Goal: Information Seeking & Learning: Learn about a topic

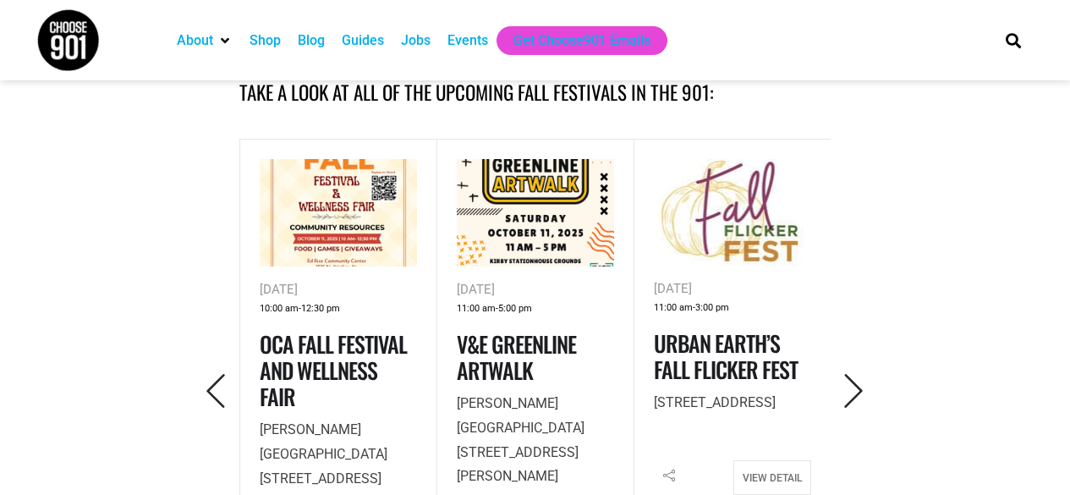
scroll to position [636, 0]
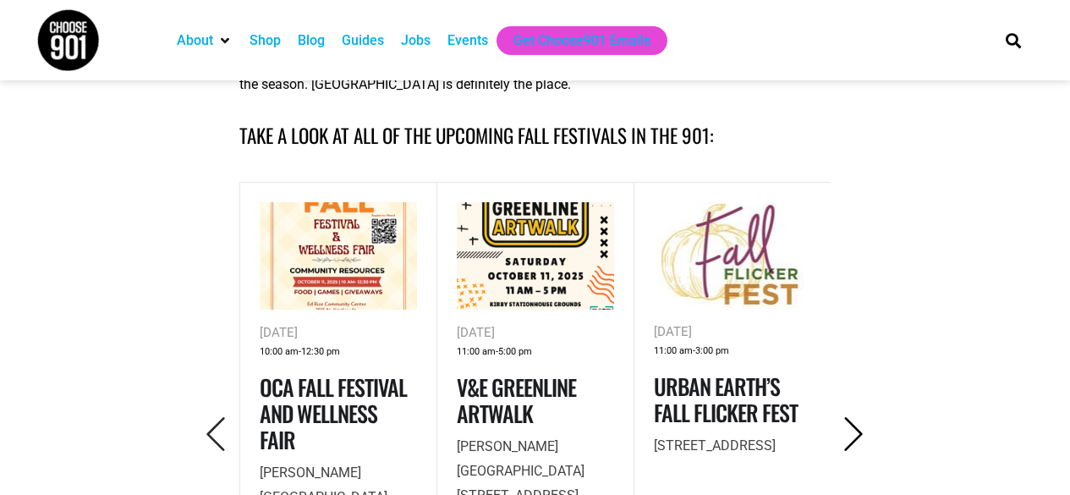
click at [851, 427] on icon "Next" at bounding box center [854, 434] width 35 height 35
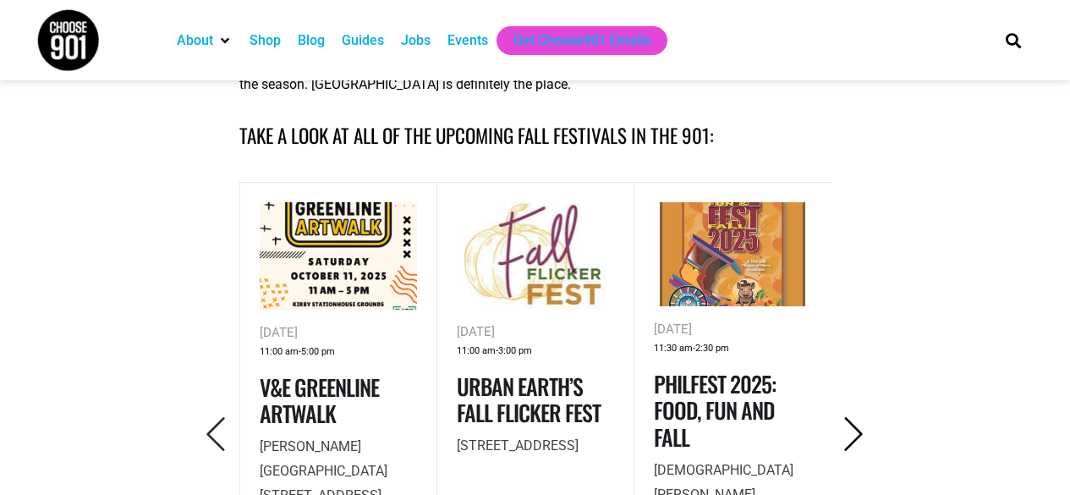
click at [853, 427] on icon "Next" at bounding box center [854, 434] width 35 height 35
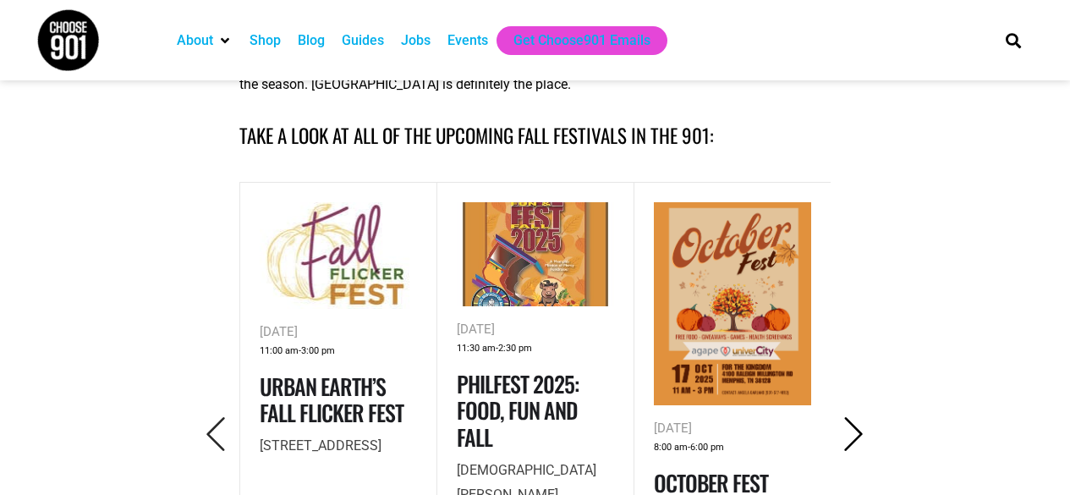
click at [854, 429] on icon "Next" at bounding box center [854, 434] width 35 height 35
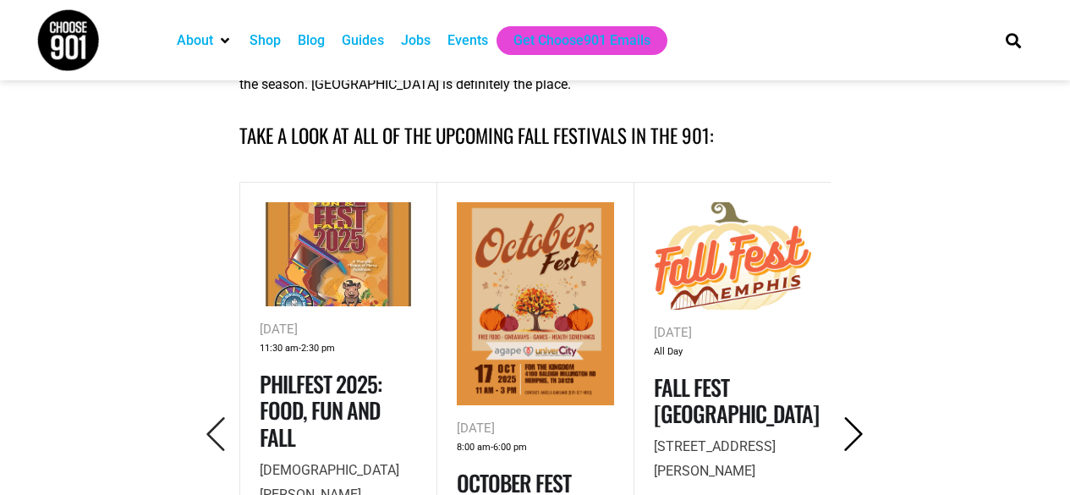
click at [853, 431] on icon "Next" at bounding box center [854, 434] width 35 height 35
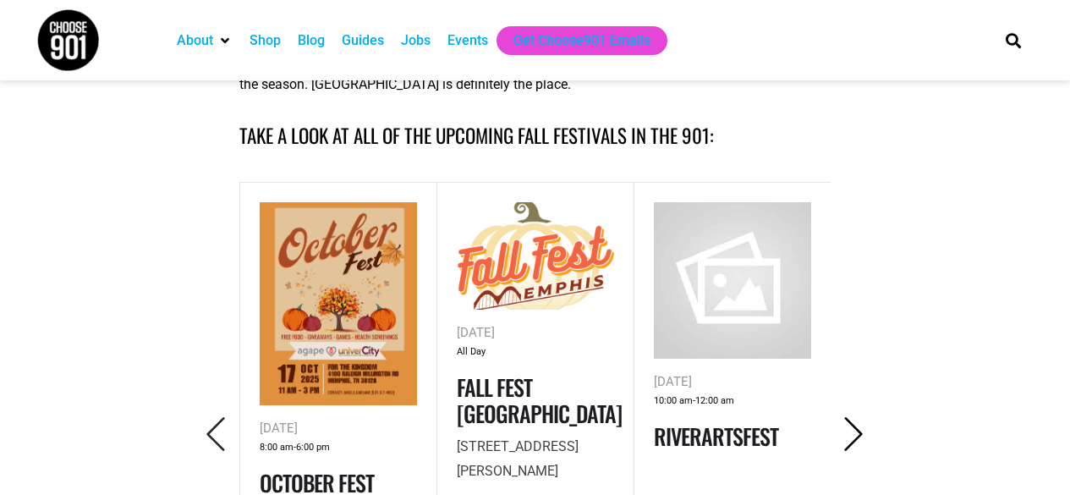
click at [852, 434] on icon "Next" at bounding box center [854, 434] width 35 height 35
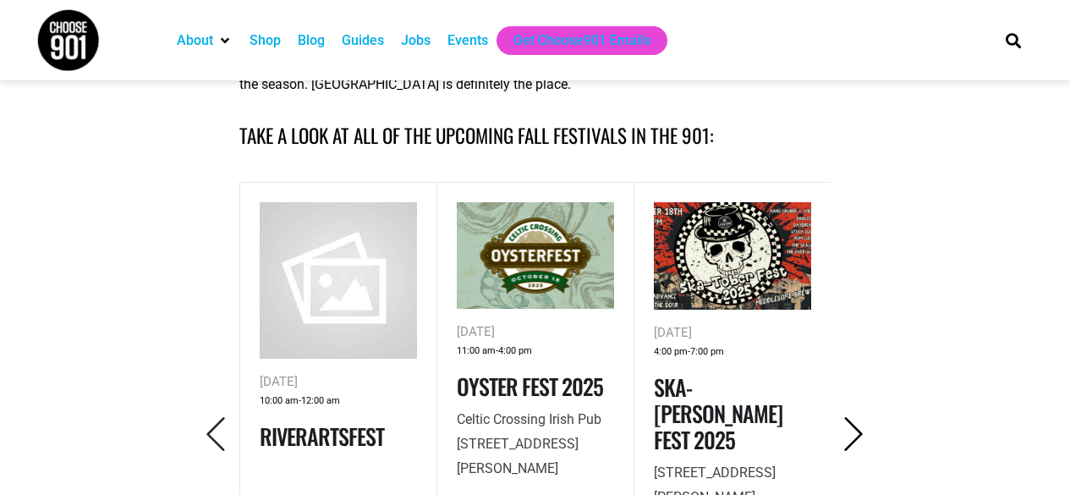
click at [853, 434] on icon "Next" at bounding box center [854, 434] width 35 height 35
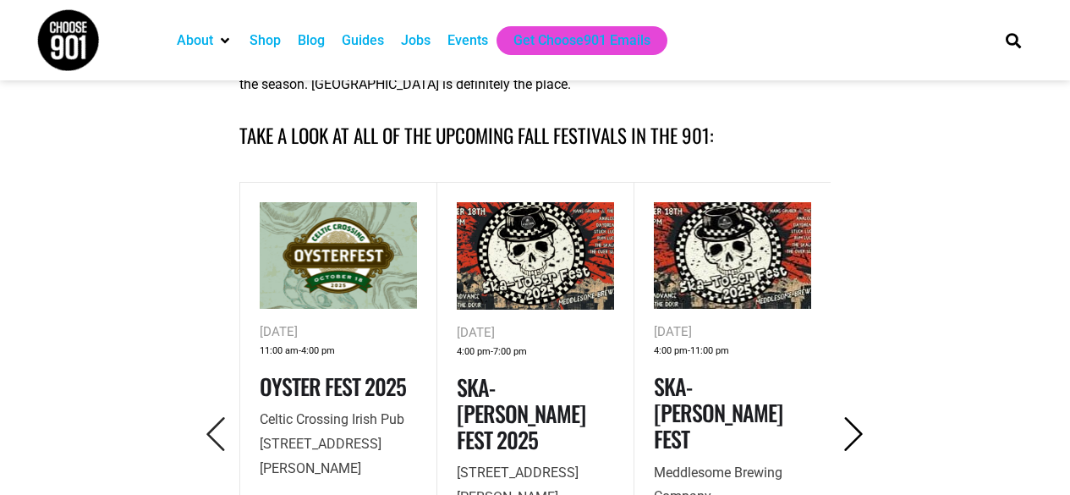
click at [853, 434] on icon "Next" at bounding box center [854, 434] width 35 height 35
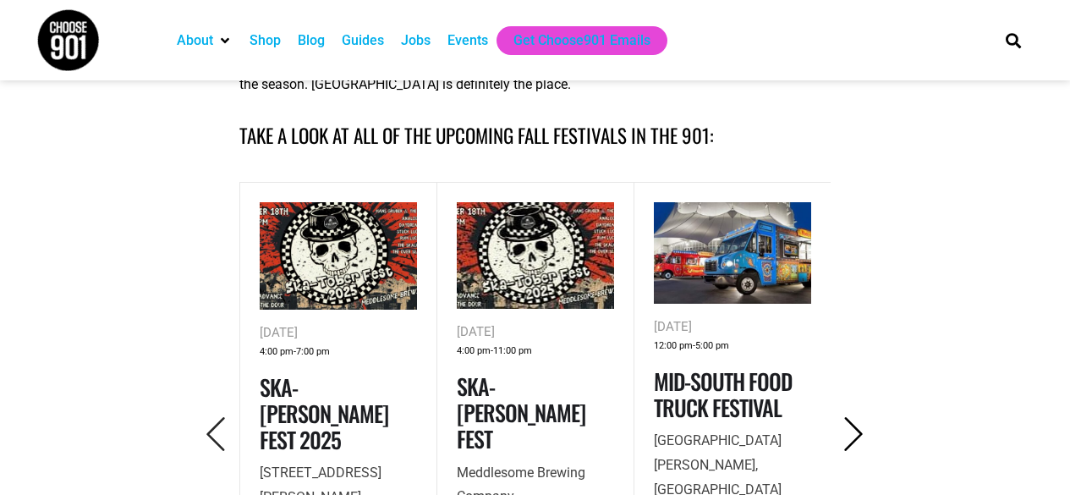
click at [853, 434] on icon "Next" at bounding box center [854, 434] width 35 height 35
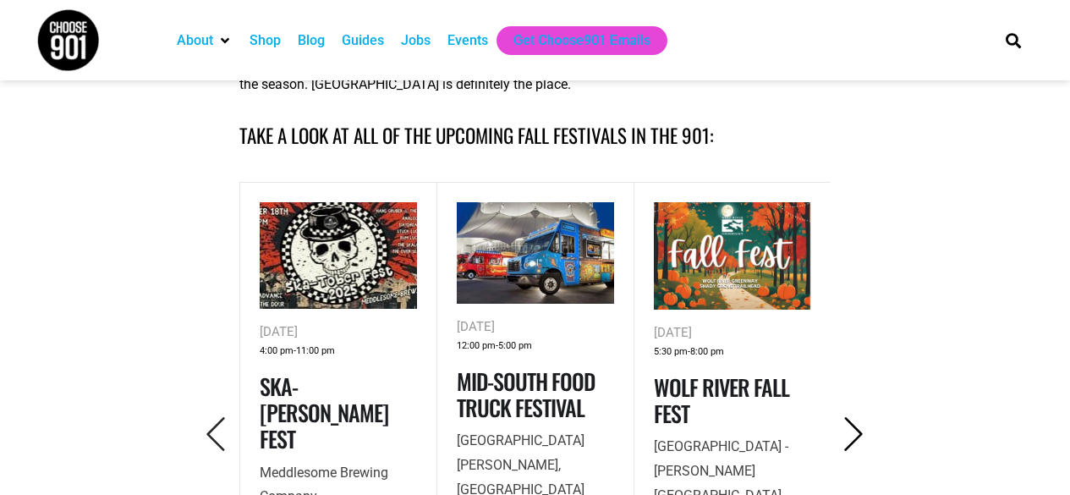
click at [853, 434] on icon "Next" at bounding box center [854, 434] width 35 height 35
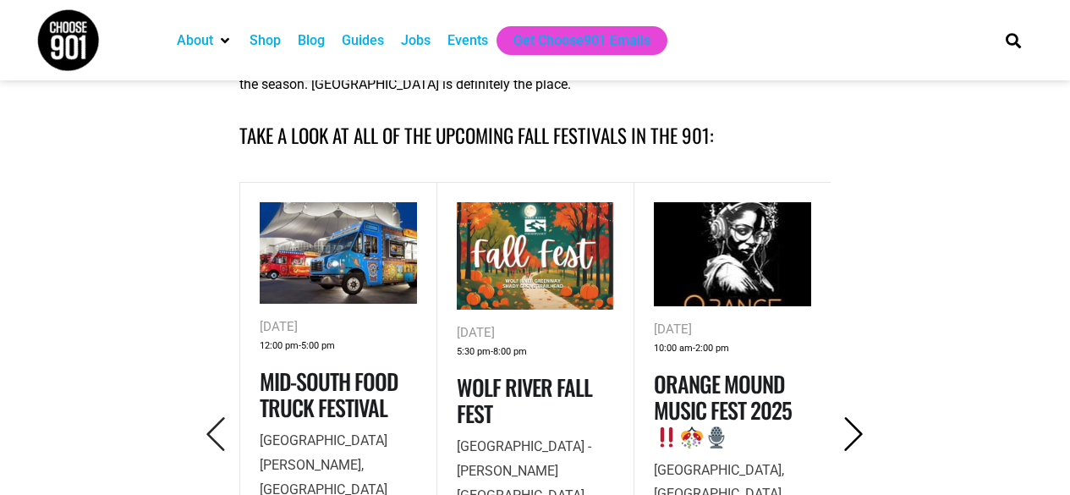
click at [852, 436] on icon "Next" at bounding box center [854, 434] width 35 height 35
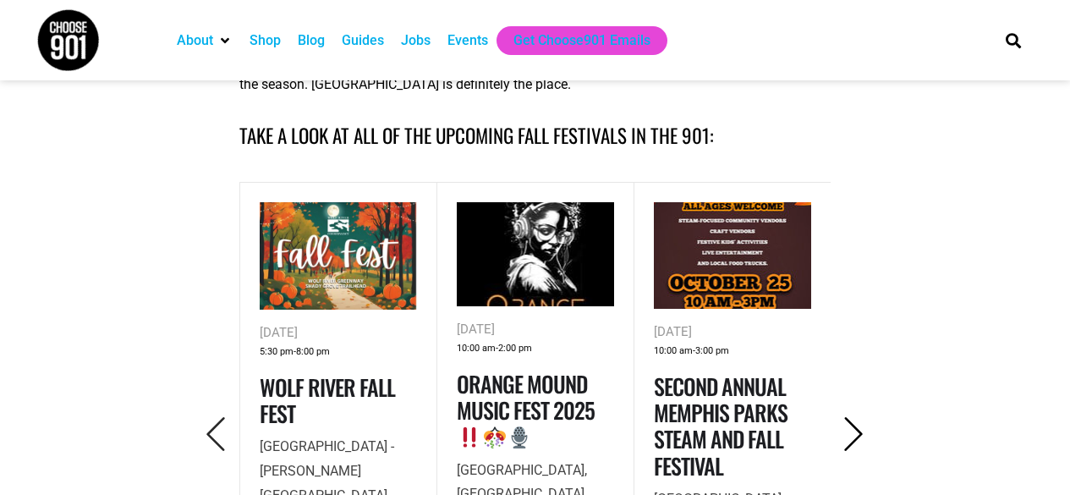
click at [850, 428] on icon "Next" at bounding box center [854, 434] width 35 height 35
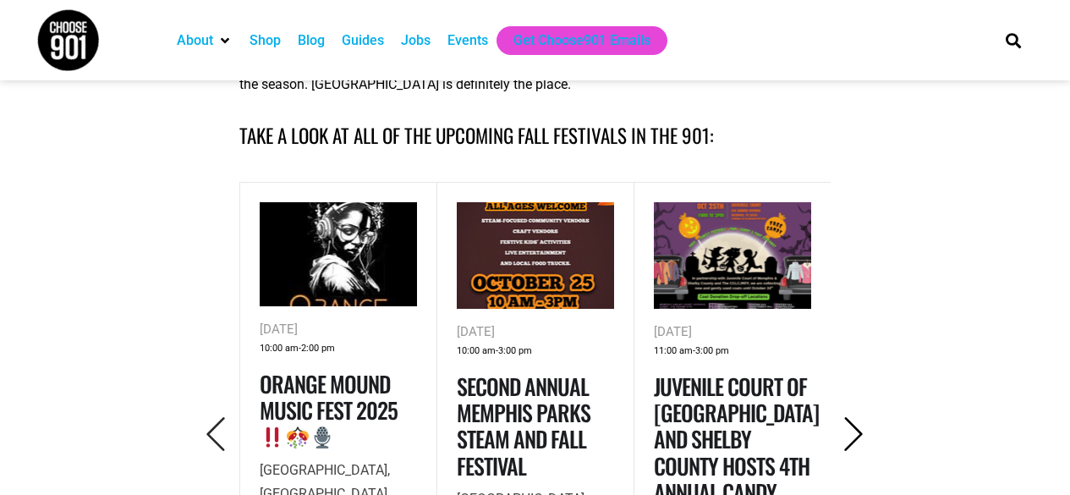
click at [850, 428] on icon "Next" at bounding box center [854, 434] width 35 height 35
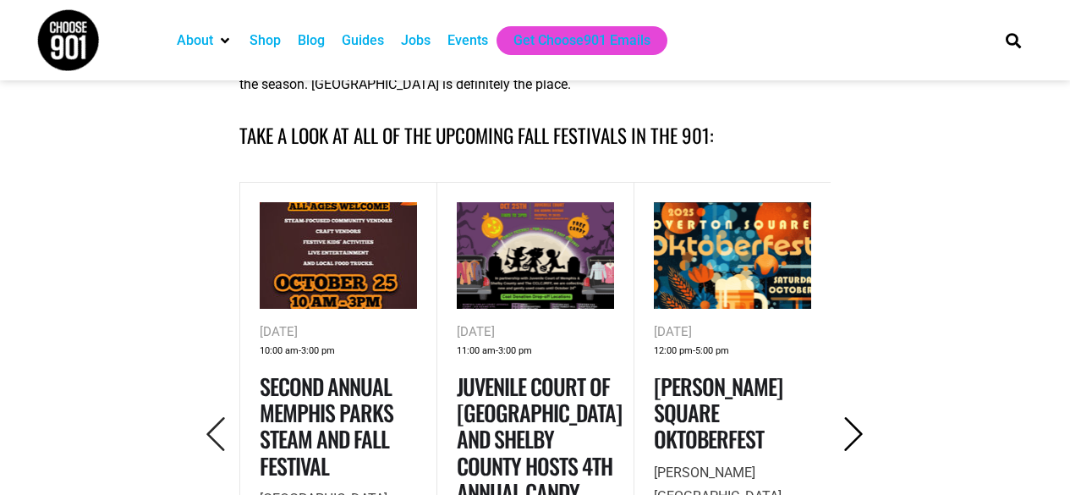
click at [850, 431] on icon "Next" at bounding box center [854, 434] width 35 height 35
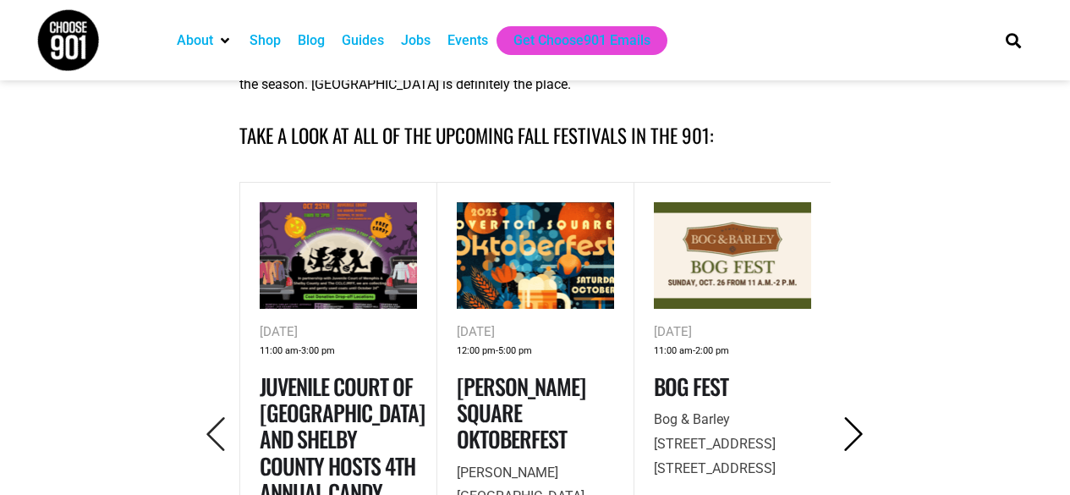
click at [850, 431] on icon "Next" at bounding box center [854, 434] width 35 height 35
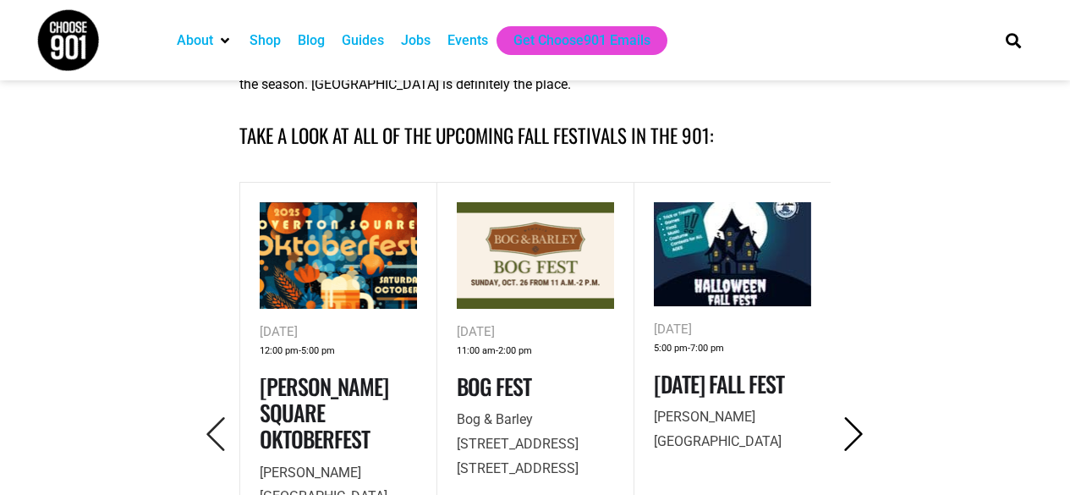
click at [848, 431] on icon "Next" at bounding box center [854, 434] width 35 height 35
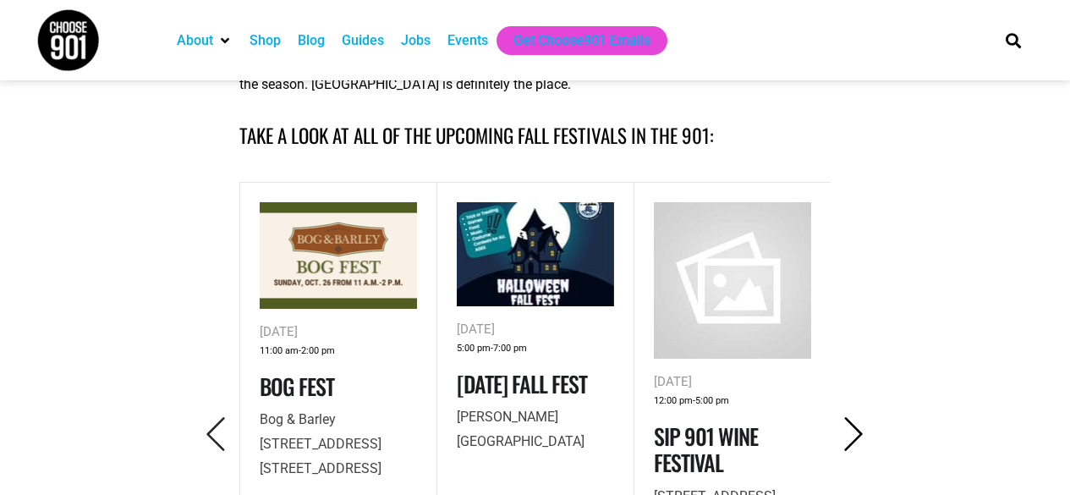
click at [846, 431] on icon "Next" at bounding box center [854, 434] width 35 height 35
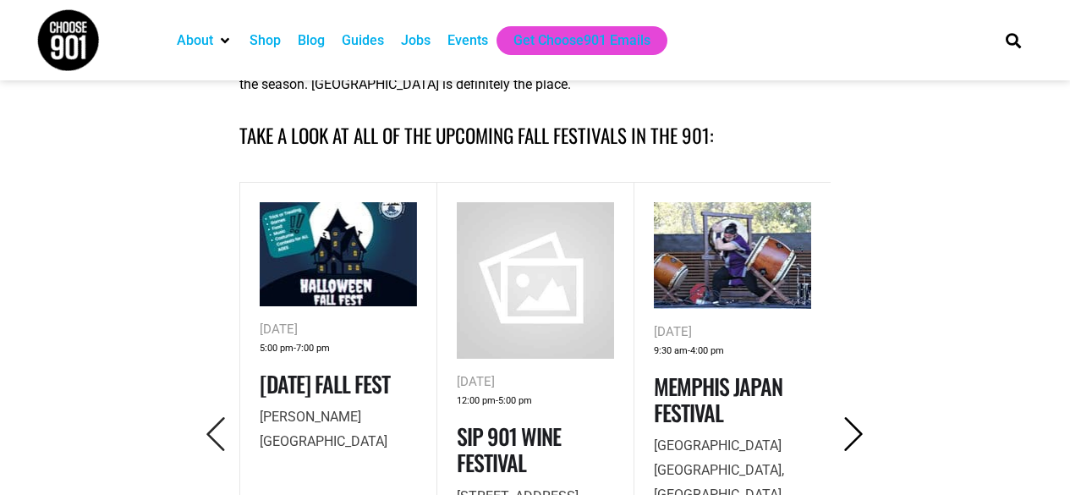
click at [845, 433] on icon "Next" at bounding box center [854, 434] width 35 height 35
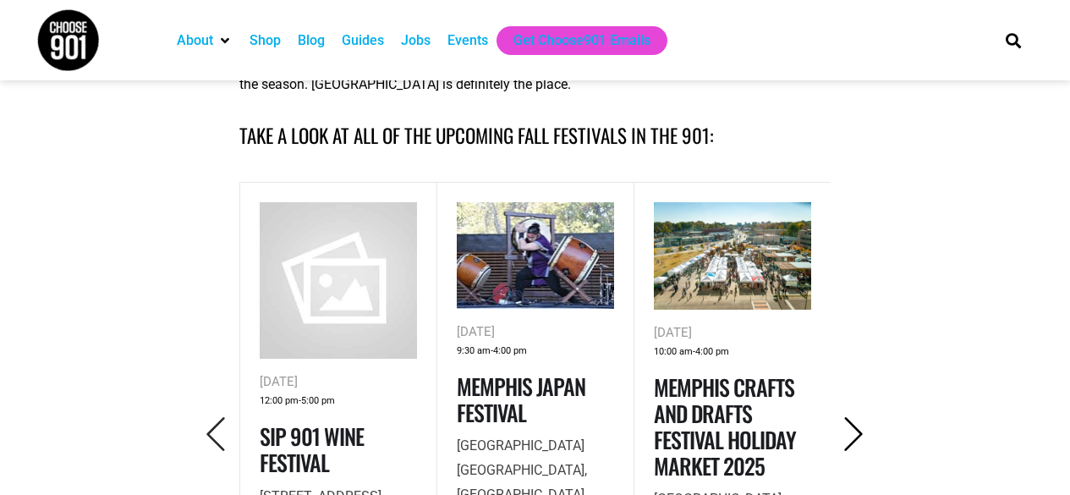
click at [844, 436] on icon "Next" at bounding box center [854, 434] width 35 height 35
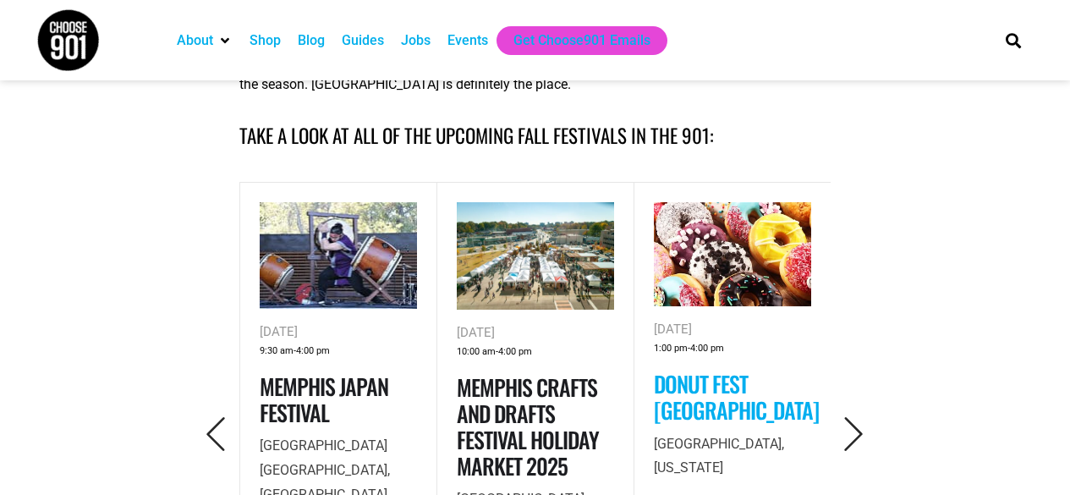
click at [680, 410] on link "Donut Fest [GEOGRAPHIC_DATA]" at bounding box center [736, 396] width 165 height 59
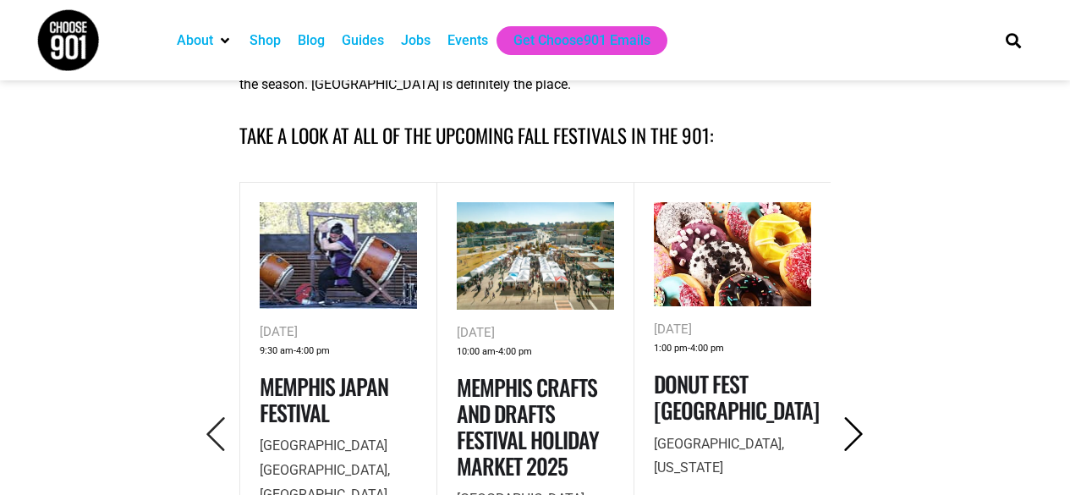
click at [843, 439] on icon "Next" at bounding box center [854, 434] width 35 height 35
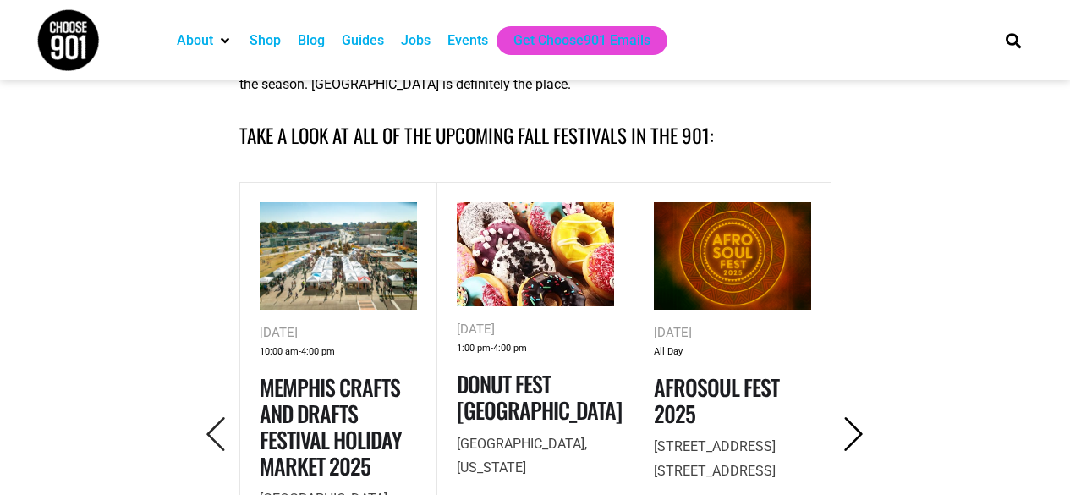
click at [850, 442] on icon "Next" at bounding box center [854, 434] width 35 height 35
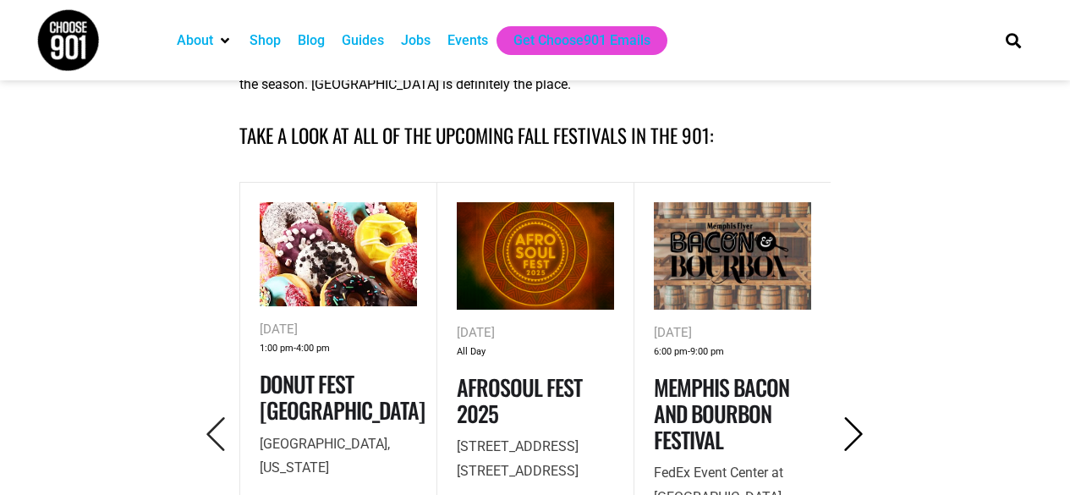
click at [853, 442] on icon "Next" at bounding box center [854, 434] width 35 height 35
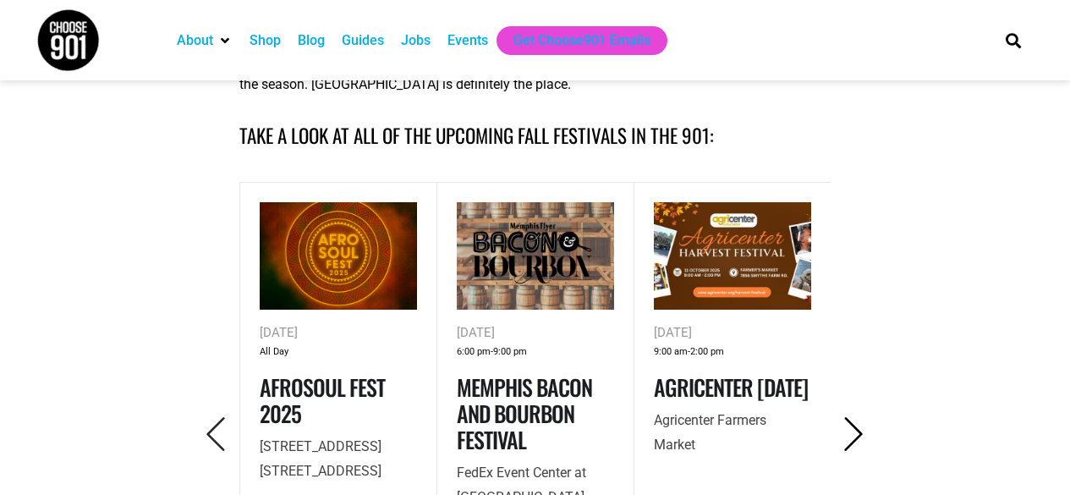
click at [854, 438] on icon "Next" at bounding box center [854, 434] width 35 height 35
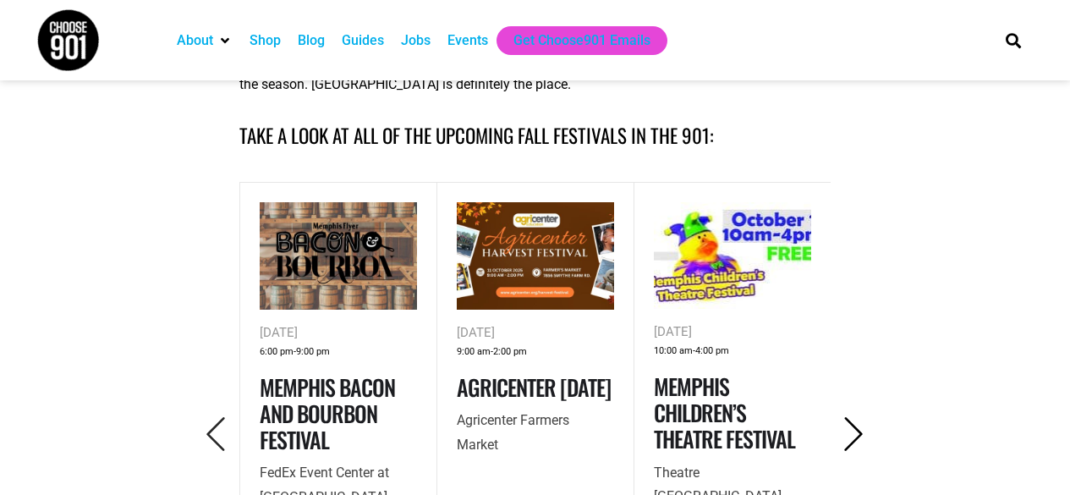
click at [859, 431] on icon "Next" at bounding box center [854, 434] width 35 height 35
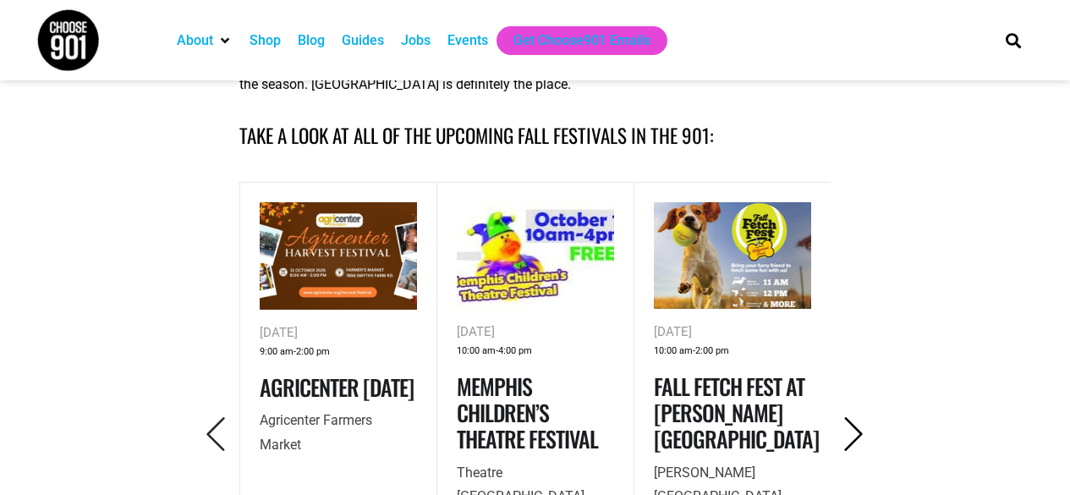
click at [859, 431] on icon "Next" at bounding box center [854, 434] width 35 height 35
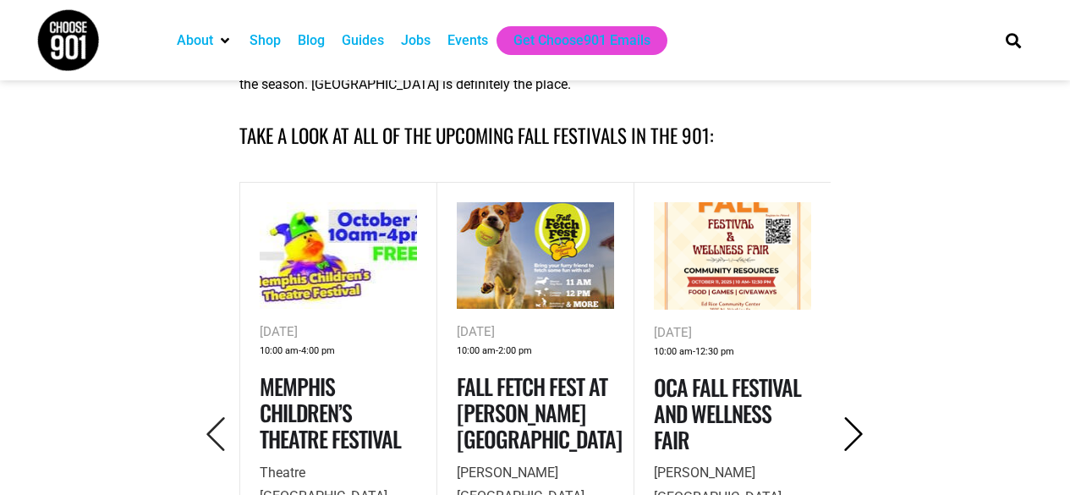
click at [848, 434] on icon "Next" at bounding box center [854, 434] width 35 height 35
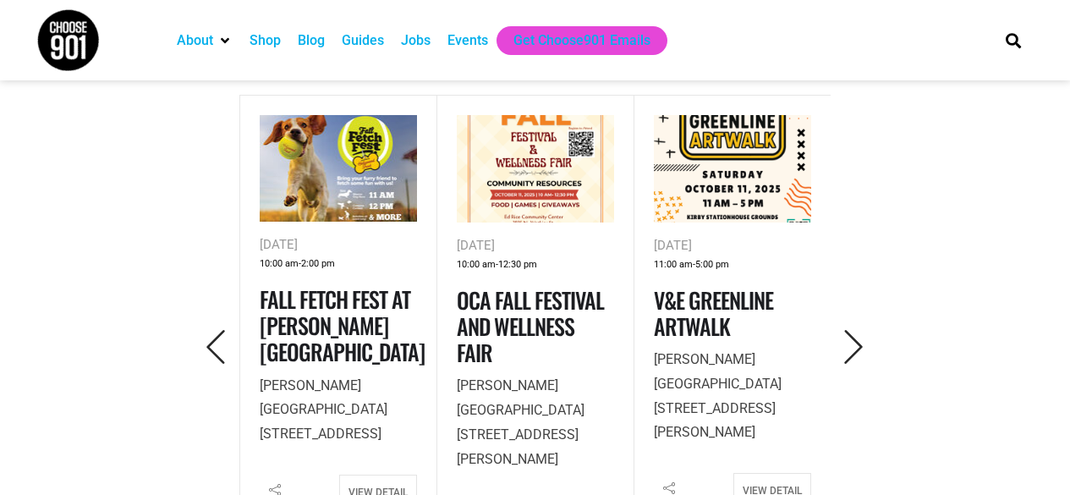
scroll to position [738, 0]
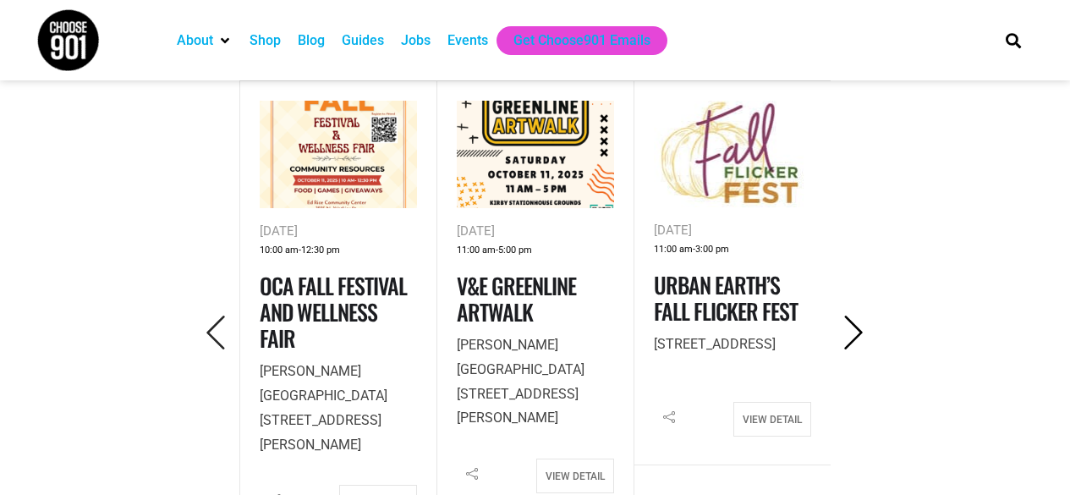
click at [858, 336] on icon "Next" at bounding box center [854, 333] width 35 height 35
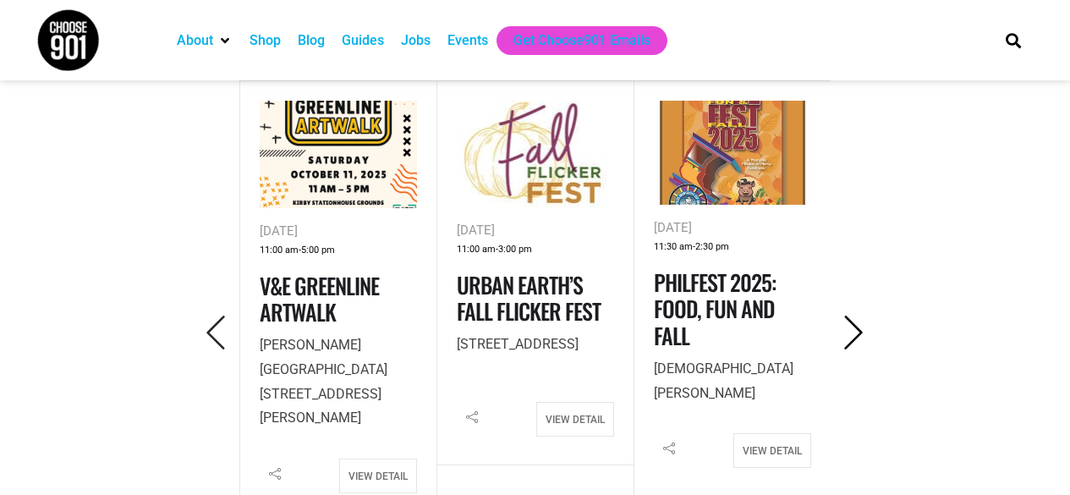
click at [858, 336] on icon "Next" at bounding box center [854, 333] width 35 height 35
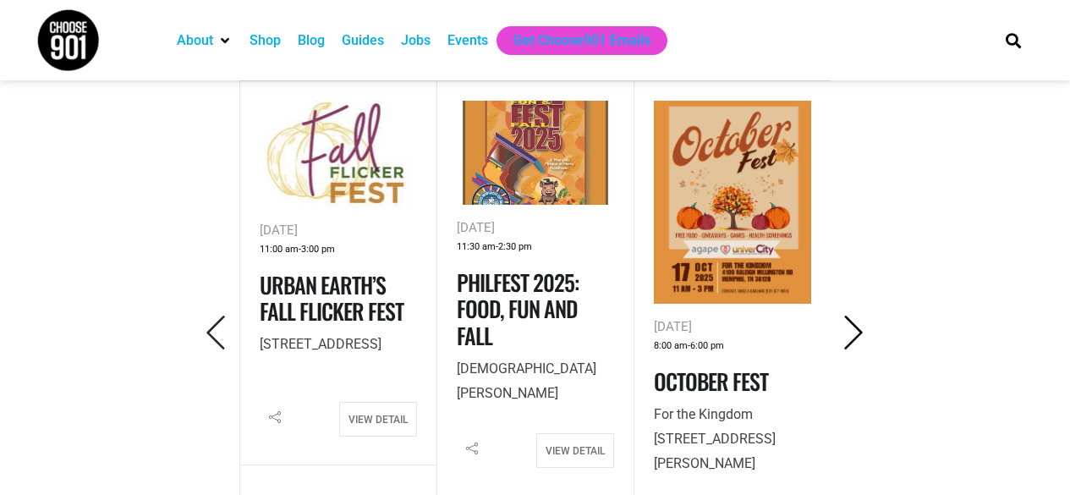
click at [853, 328] on icon "Next" at bounding box center [854, 333] width 35 height 35
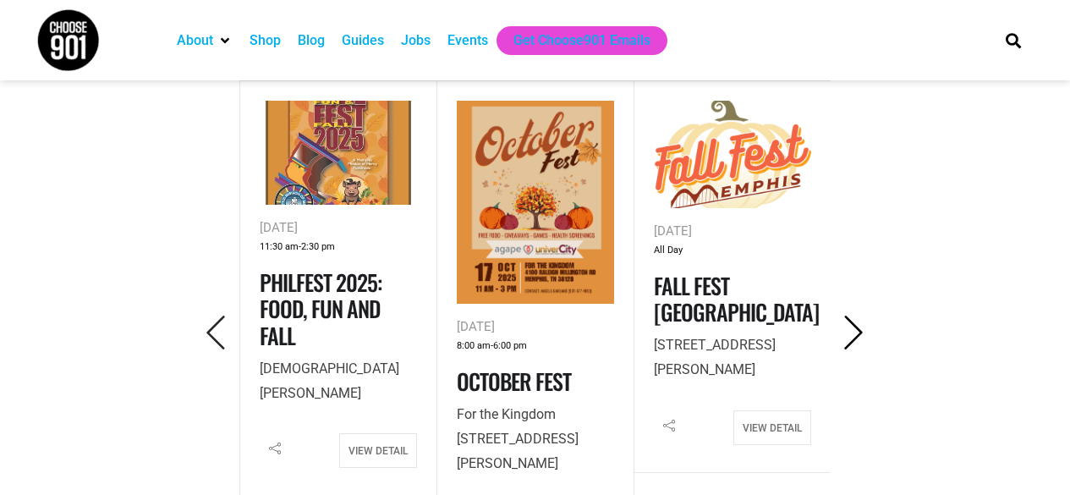
click at [853, 331] on icon "Next" at bounding box center [854, 333] width 35 height 35
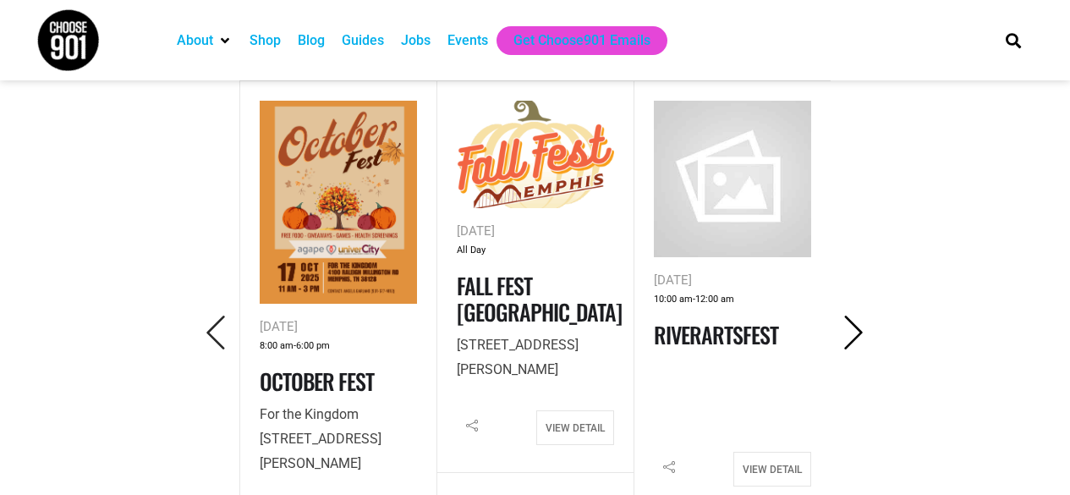
click at [853, 331] on icon "Next" at bounding box center [854, 333] width 35 height 35
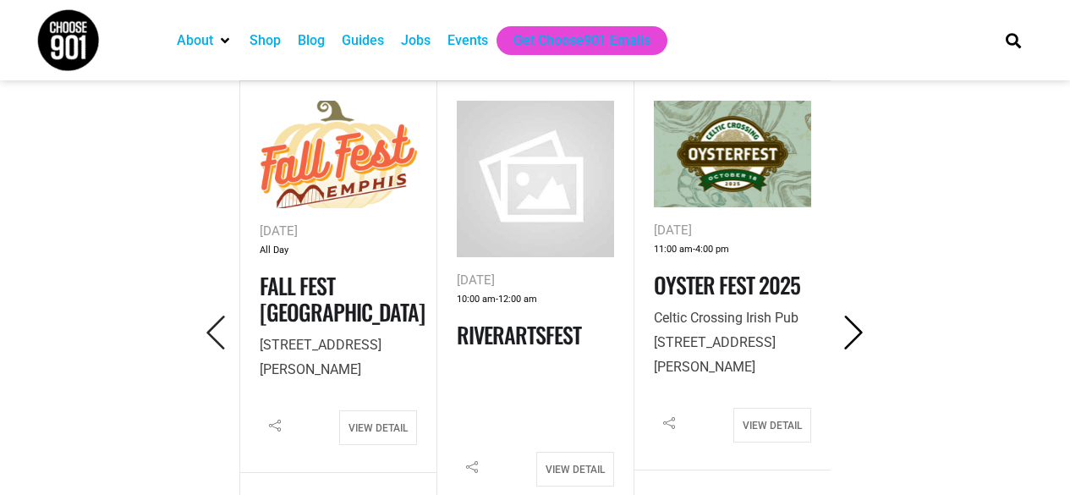
click at [853, 331] on icon "Next" at bounding box center [854, 333] width 35 height 35
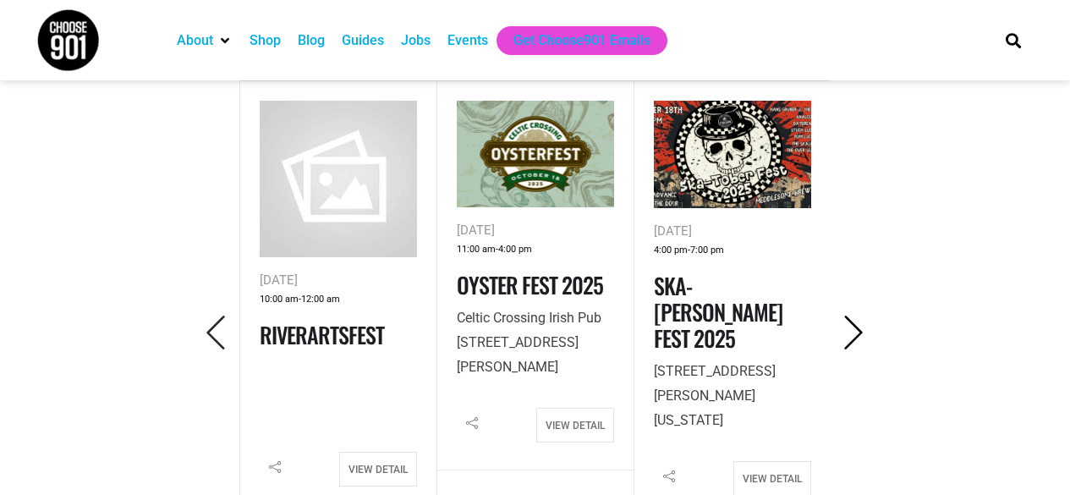
click at [847, 335] on icon "Next" at bounding box center [854, 333] width 35 height 35
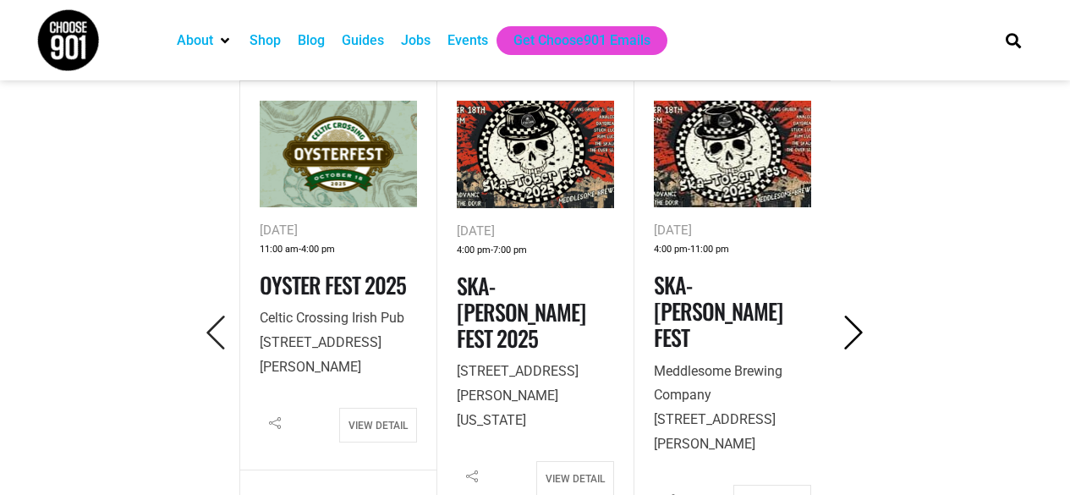
click at [847, 335] on icon "Next" at bounding box center [854, 333] width 35 height 35
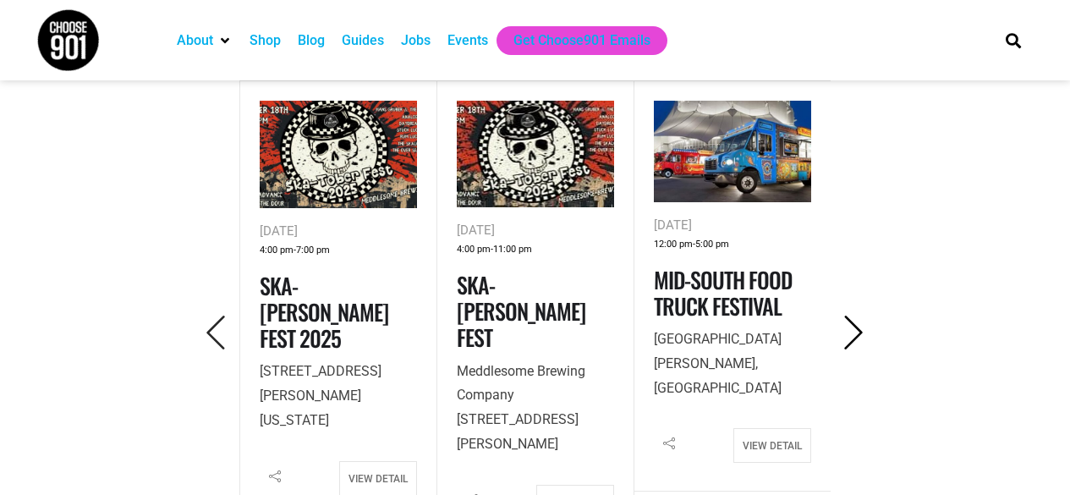
click at [847, 335] on icon "Next" at bounding box center [854, 333] width 35 height 35
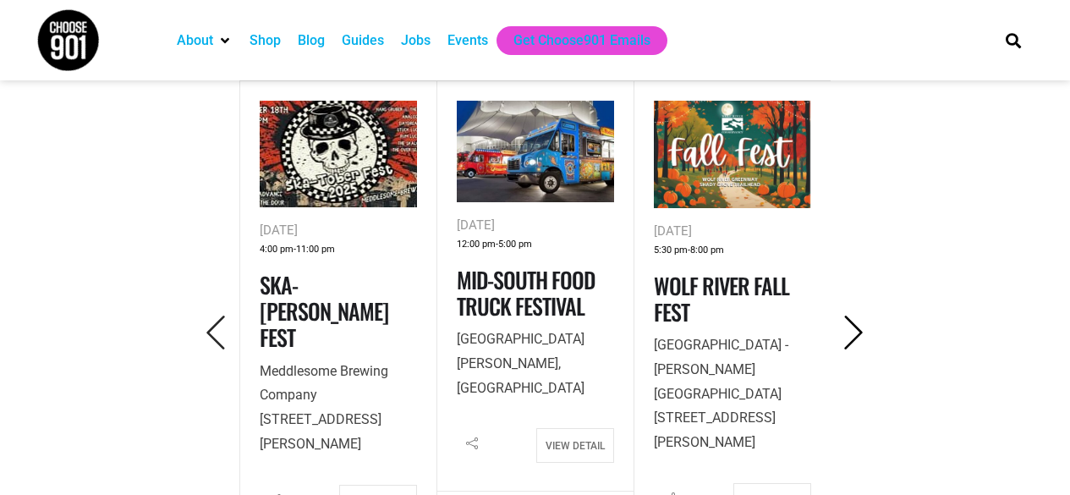
click at [847, 335] on icon "Next" at bounding box center [854, 333] width 35 height 35
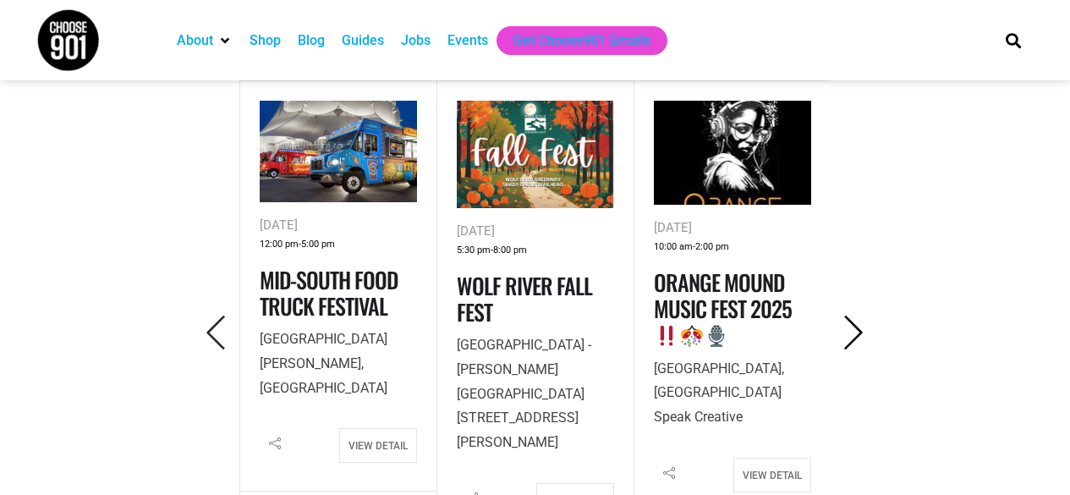
click at [847, 335] on icon "Next" at bounding box center [854, 333] width 35 height 35
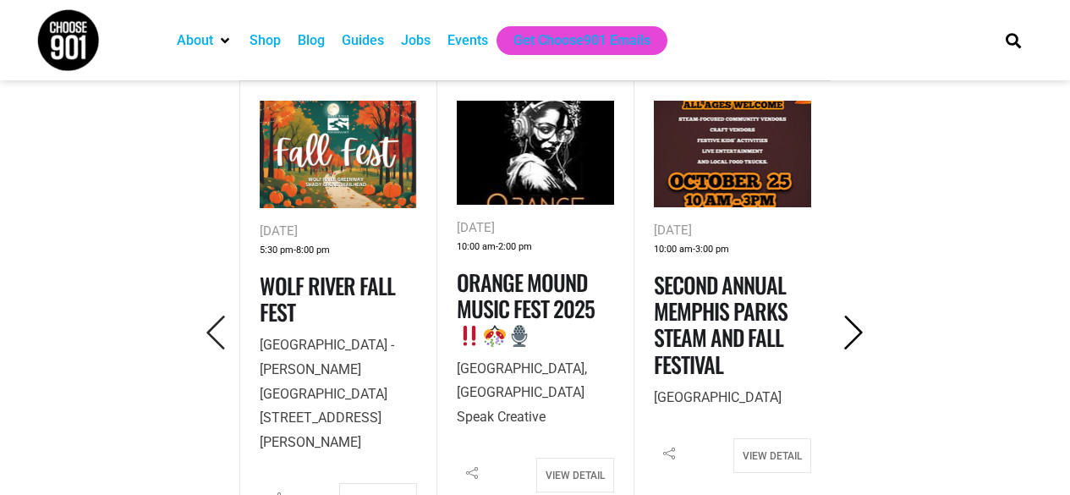
click at [847, 335] on icon "Next" at bounding box center [854, 333] width 35 height 35
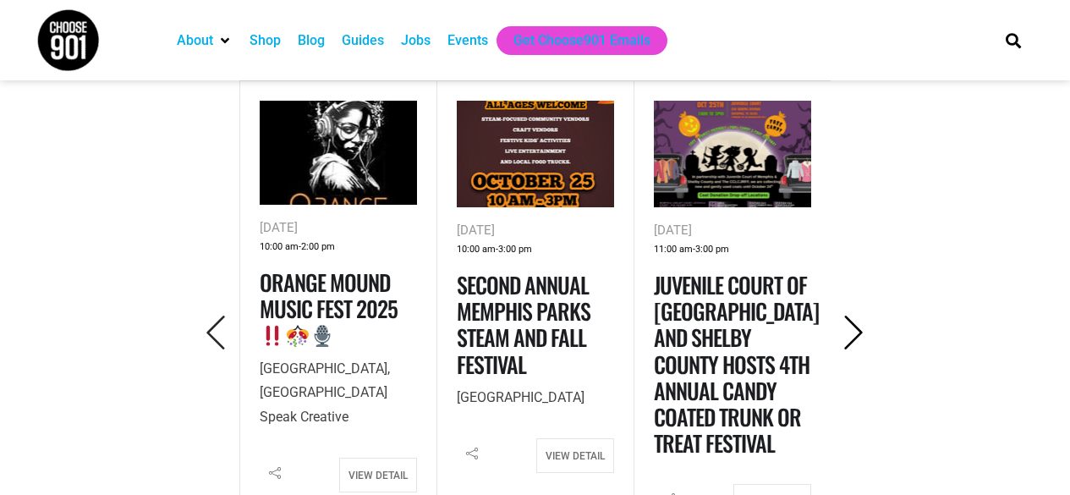
click at [847, 335] on icon "Next" at bounding box center [854, 333] width 35 height 35
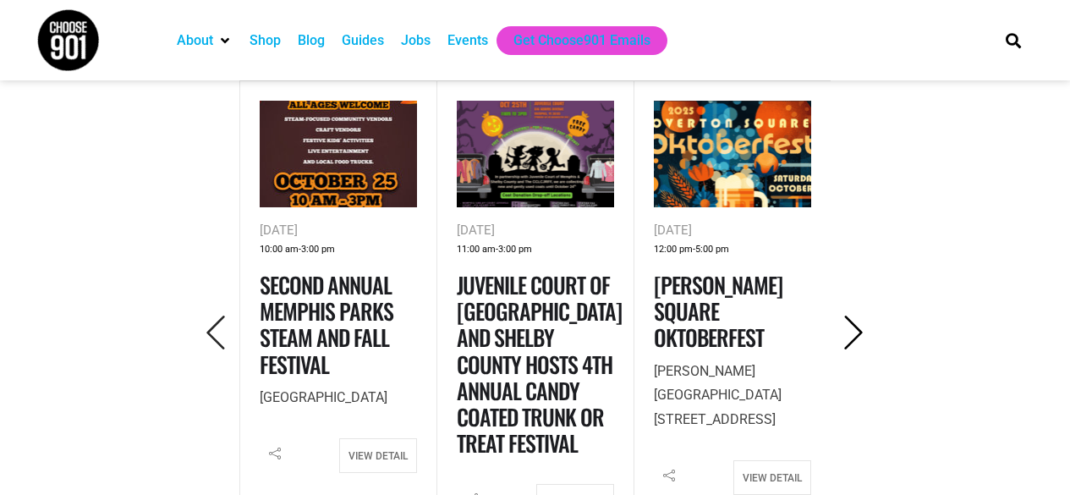
click at [847, 335] on icon "Next" at bounding box center [854, 333] width 35 height 35
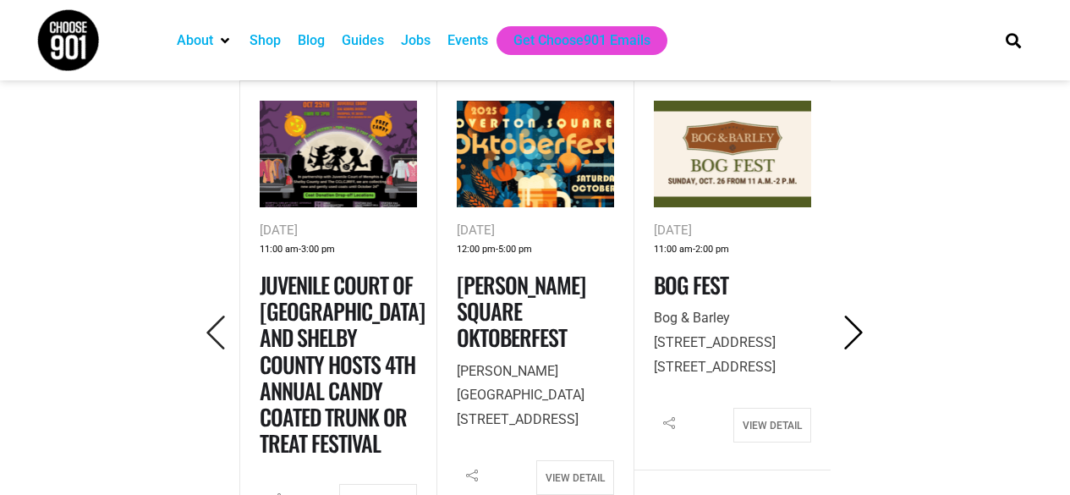
click at [847, 335] on icon "Next" at bounding box center [854, 333] width 35 height 35
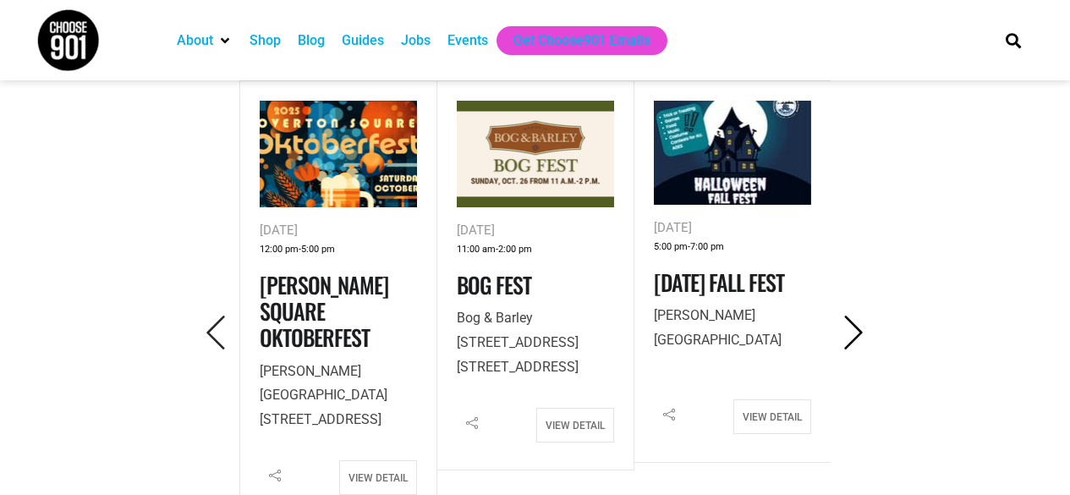
click at [847, 335] on icon "Next" at bounding box center [854, 333] width 35 height 35
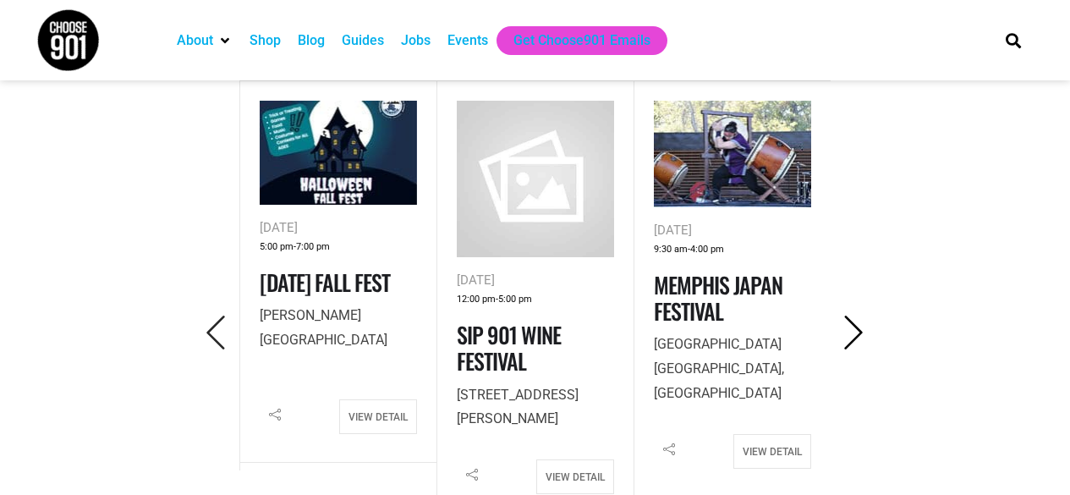
click at [847, 335] on icon "Next" at bounding box center [854, 333] width 35 height 35
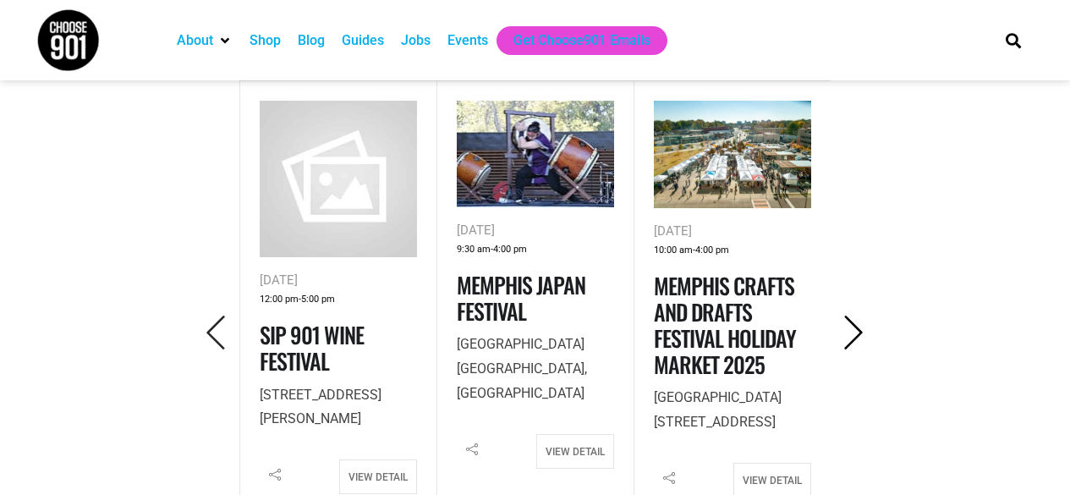
click at [847, 335] on icon "Next" at bounding box center [854, 333] width 35 height 35
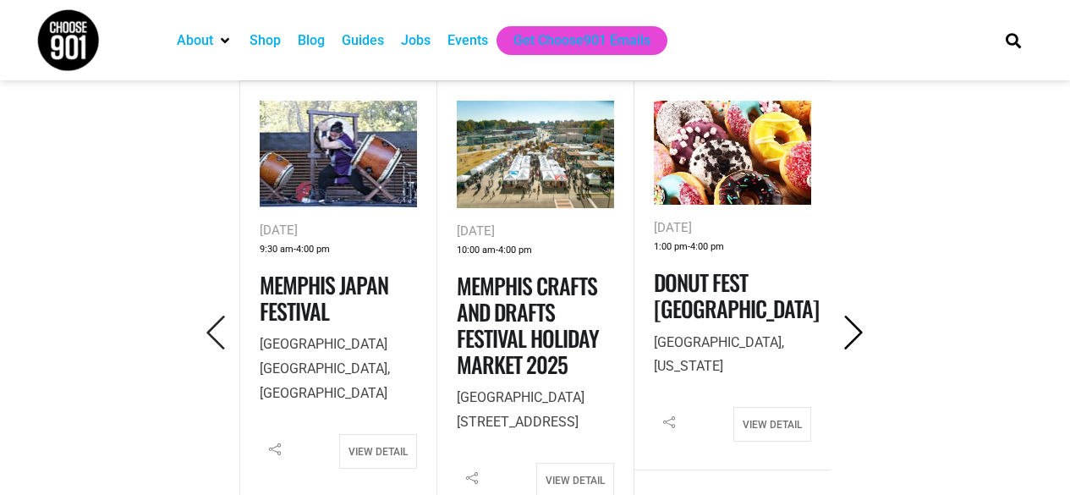
click at [847, 335] on icon "Next" at bounding box center [854, 333] width 35 height 35
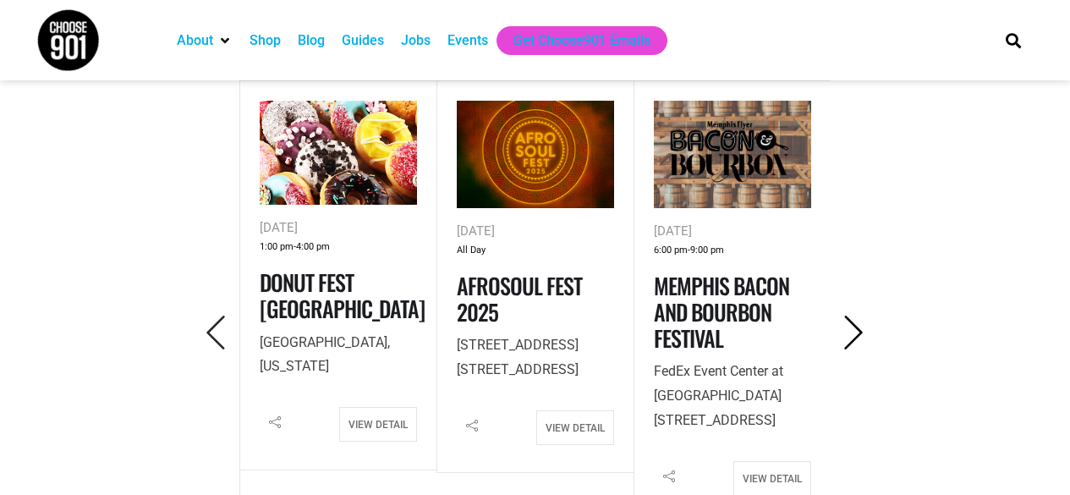
click at [847, 335] on icon "Next" at bounding box center [854, 333] width 35 height 35
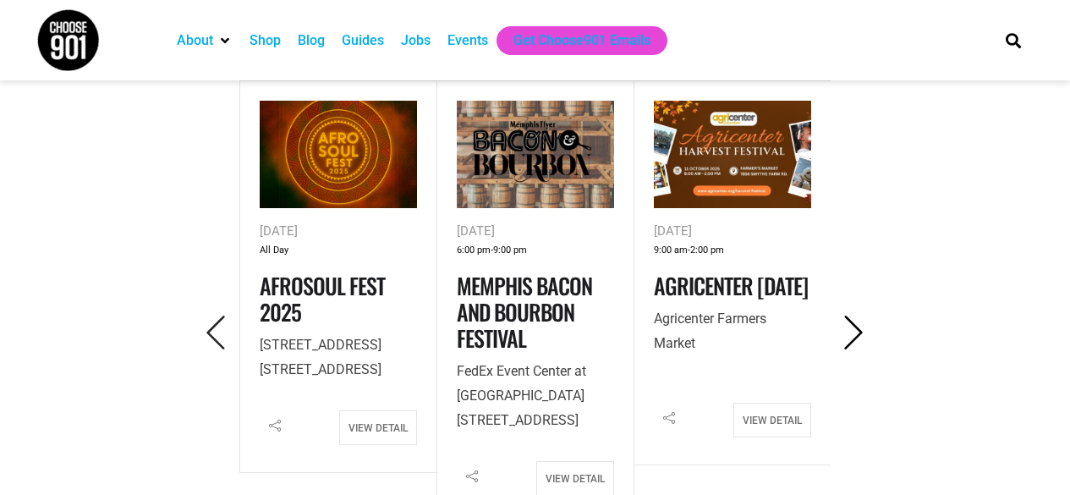
click at [847, 335] on icon "Next" at bounding box center [854, 333] width 35 height 35
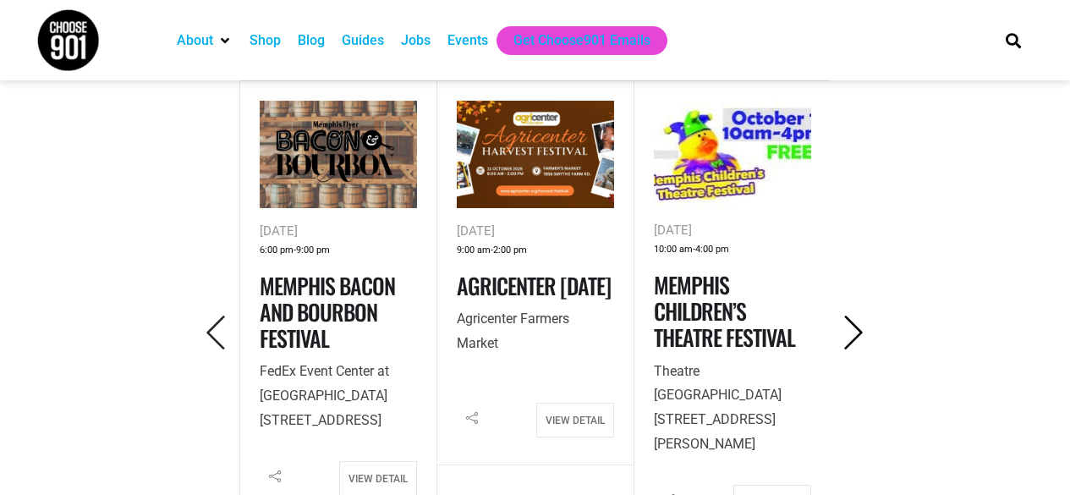
click at [848, 336] on icon "Next" at bounding box center [854, 333] width 35 height 35
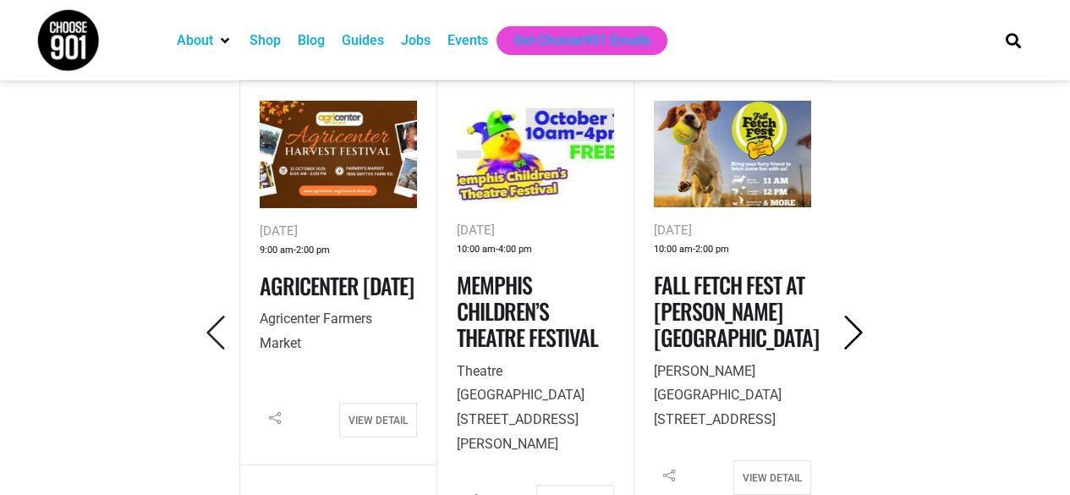
click at [849, 332] on icon "Next" at bounding box center [854, 333] width 35 height 35
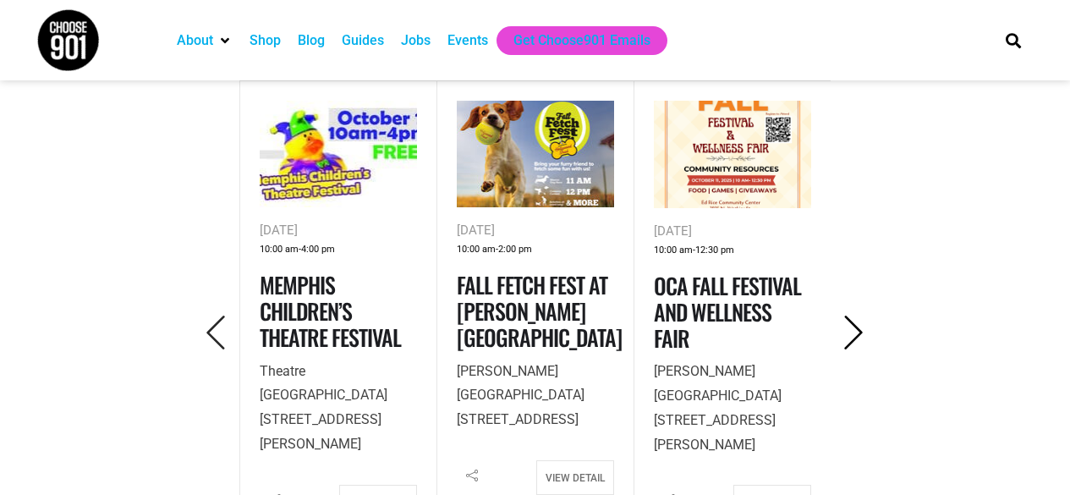
click at [851, 329] on icon "Next" at bounding box center [854, 333] width 35 height 35
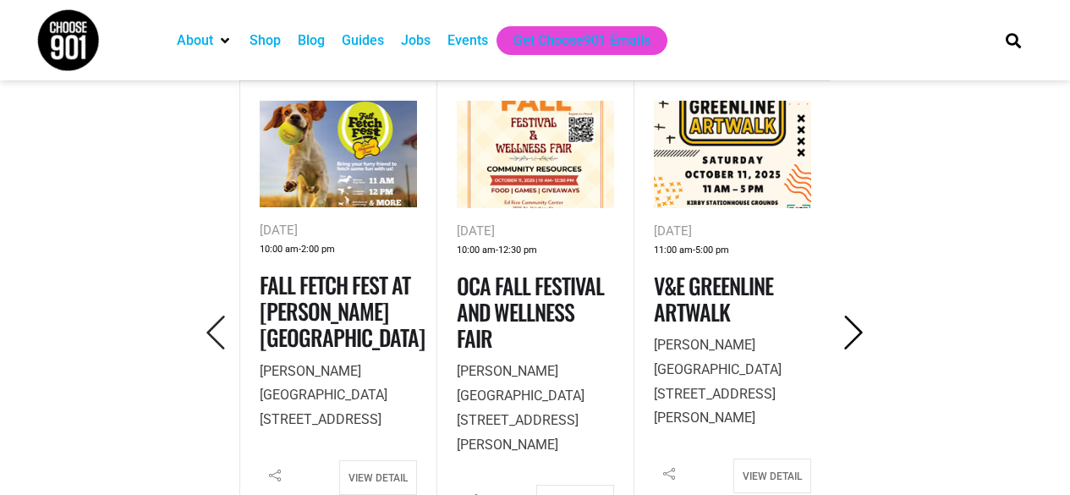
click at [851, 329] on icon "Next" at bounding box center [854, 333] width 35 height 35
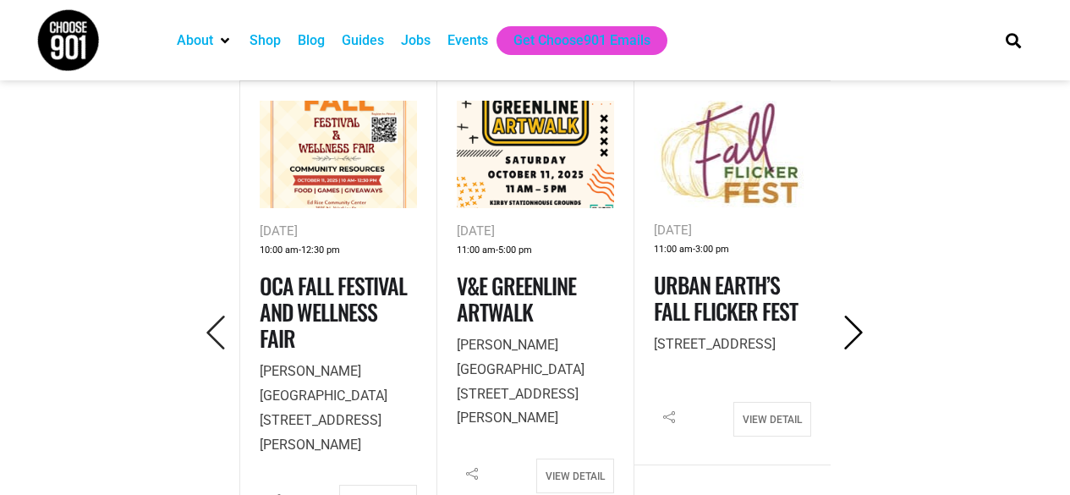
click at [851, 328] on icon "Next" at bounding box center [854, 333] width 35 height 35
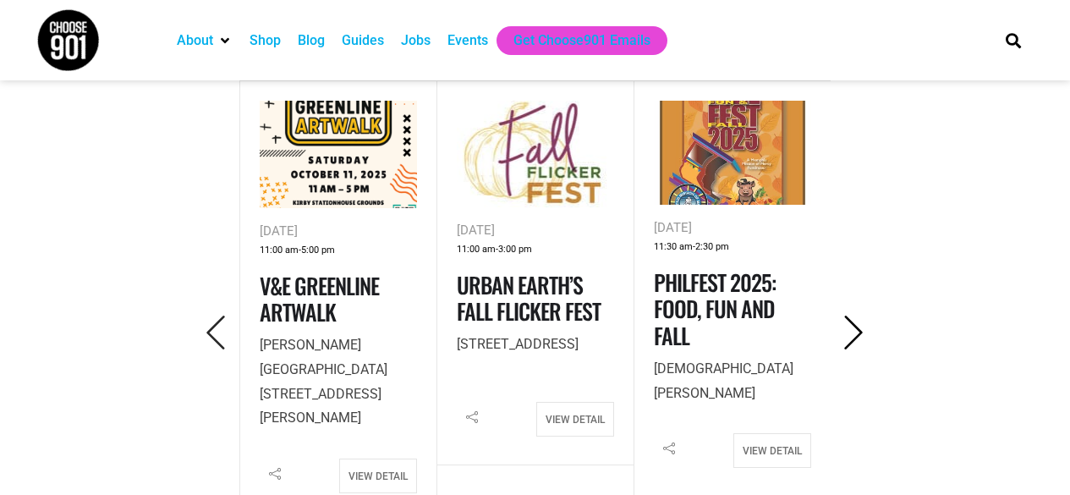
click at [851, 328] on icon "Next" at bounding box center [854, 333] width 35 height 35
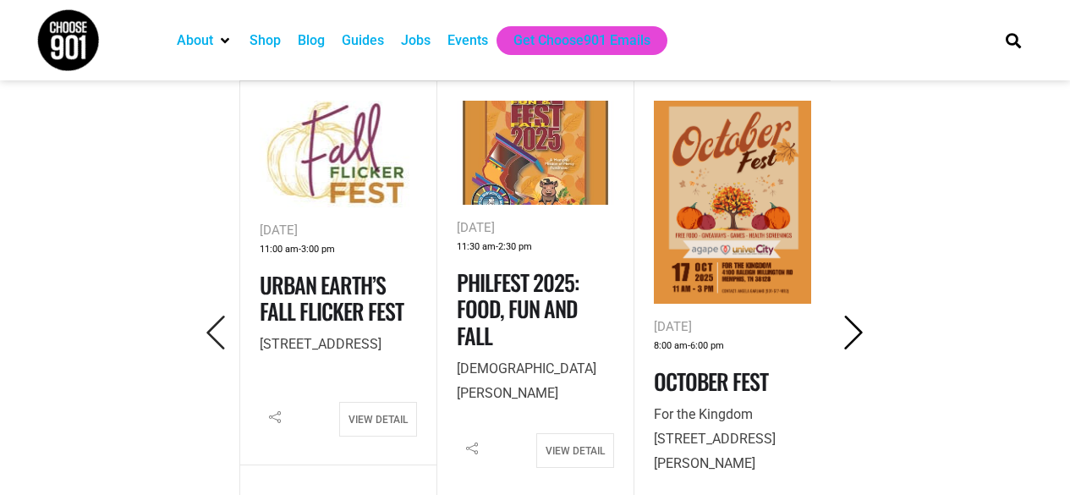
click at [851, 328] on icon "Next" at bounding box center [854, 333] width 35 height 35
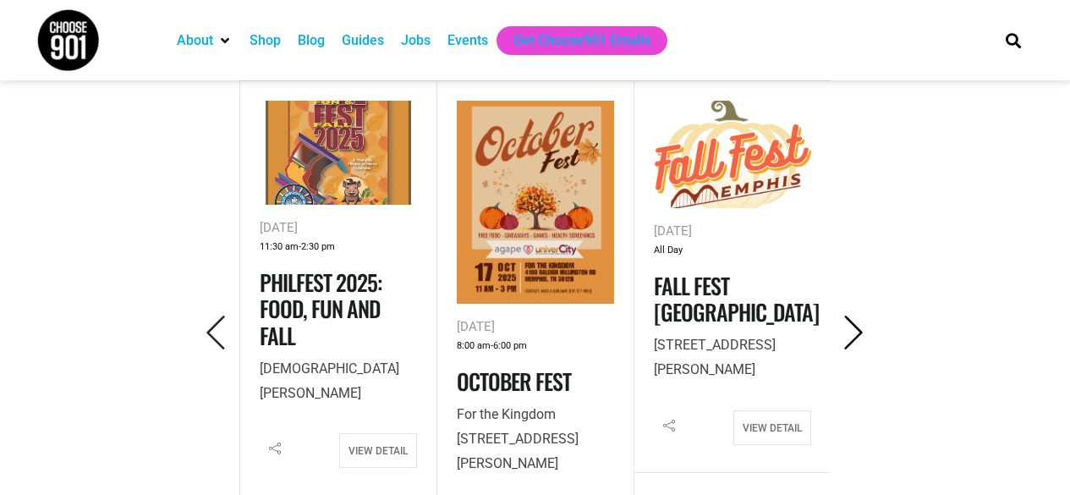
click at [851, 328] on icon "Next" at bounding box center [854, 333] width 35 height 35
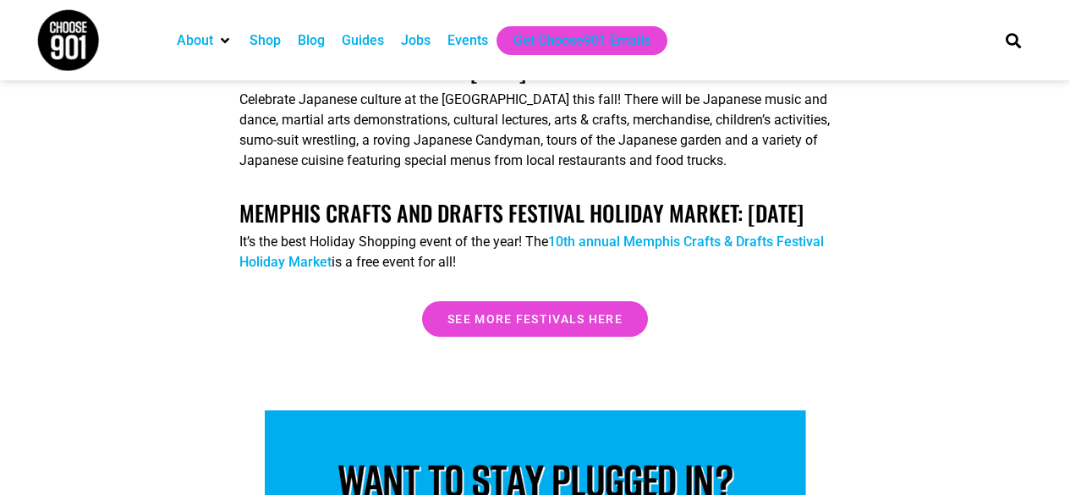
scroll to position [5525, 0]
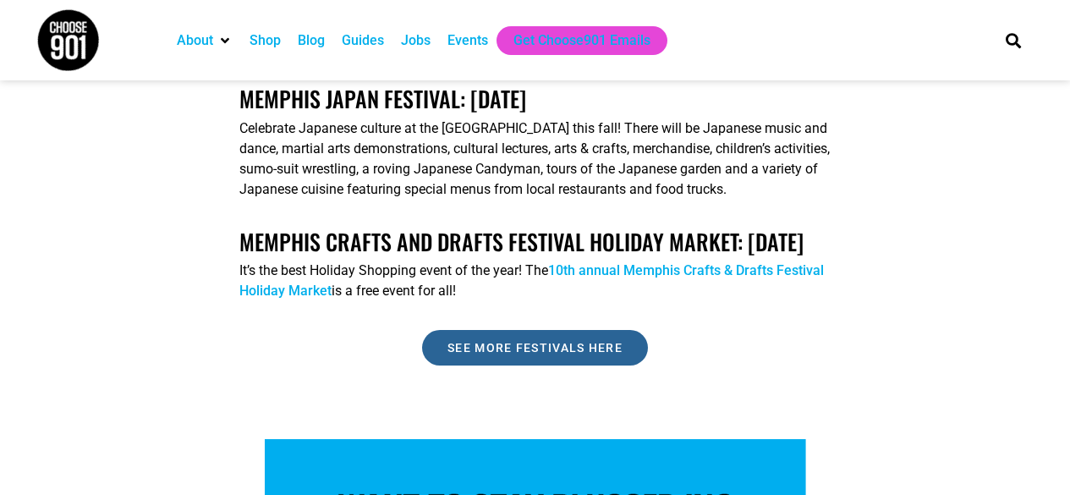
click at [609, 354] on span "See more festivals here" at bounding box center [534, 348] width 175 height 12
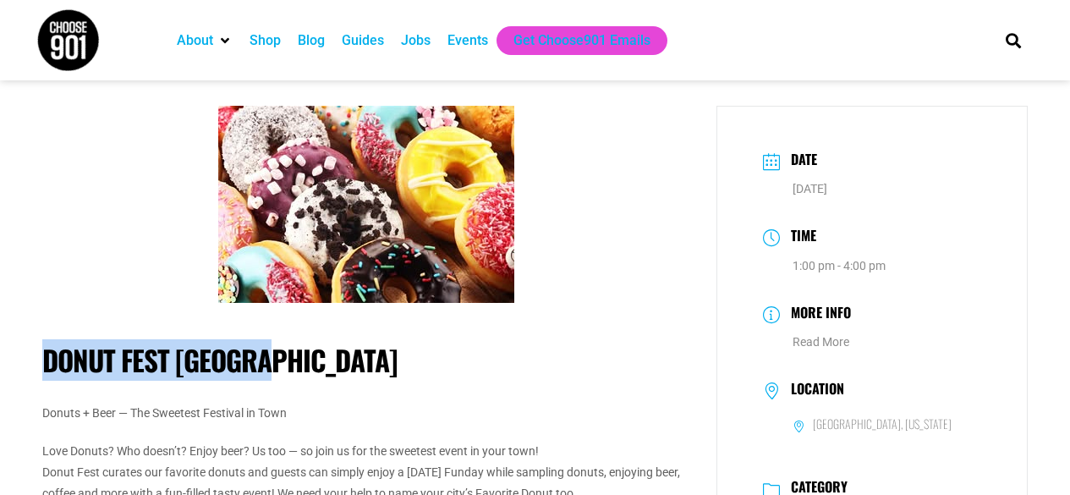
drag, startPoint x: 48, startPoint y: 351, endPoint x: 290, endPoint y: 376, distance: 243.2
click at [290, 376] on h1 "Donut Fest [GEOGRAPHIC_DATA]" at bounding box center [366, 360] width 649 height 34
copy h1 "Donut Fest [GEOGRAPHIC_DATA]"
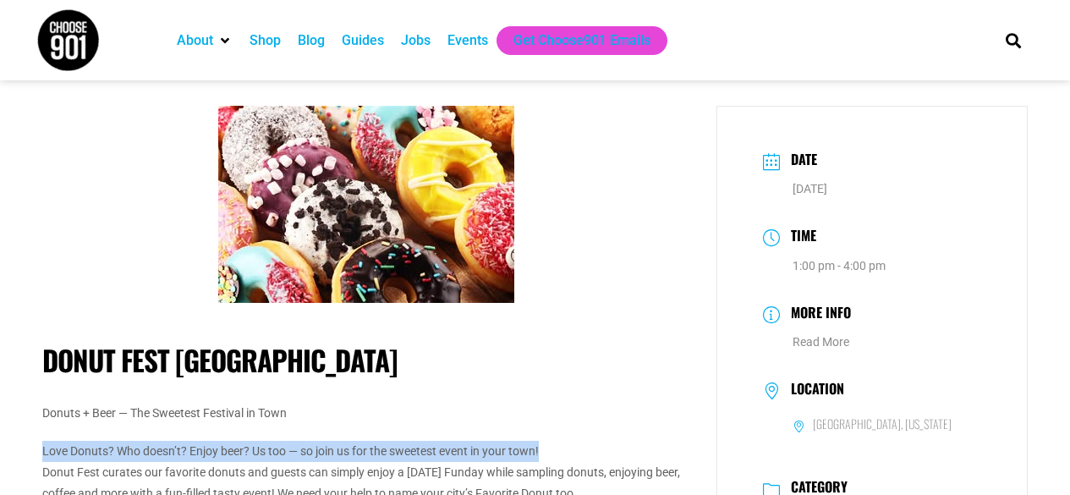
drag, startPoint x: 39, startPoint y: 447, endPoint x: 543, endPoint y: 447, distance: 504.2
copy p "Love Donuts? Who doesn’t? Enjoy beer? Us too — so join us for the sweetest even…"
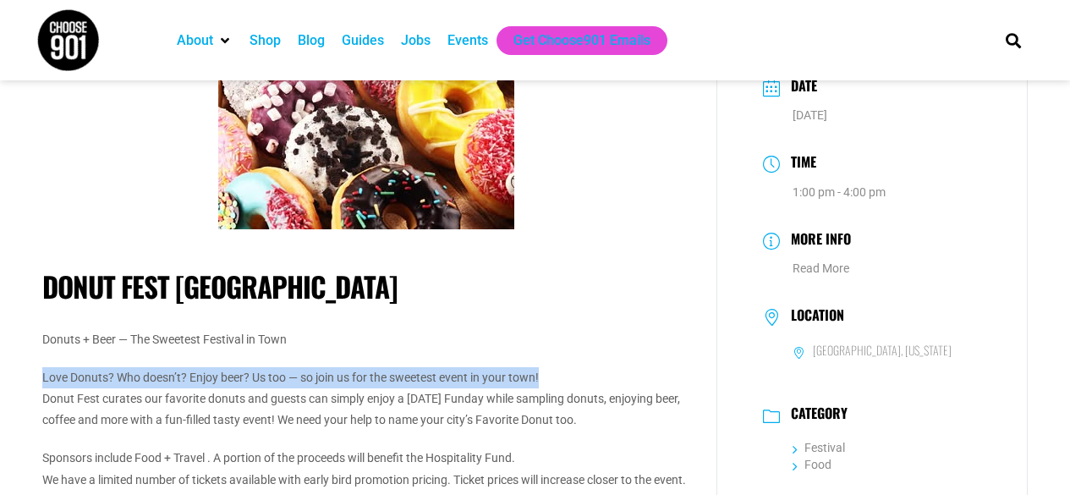
scroll to position [85, 0]
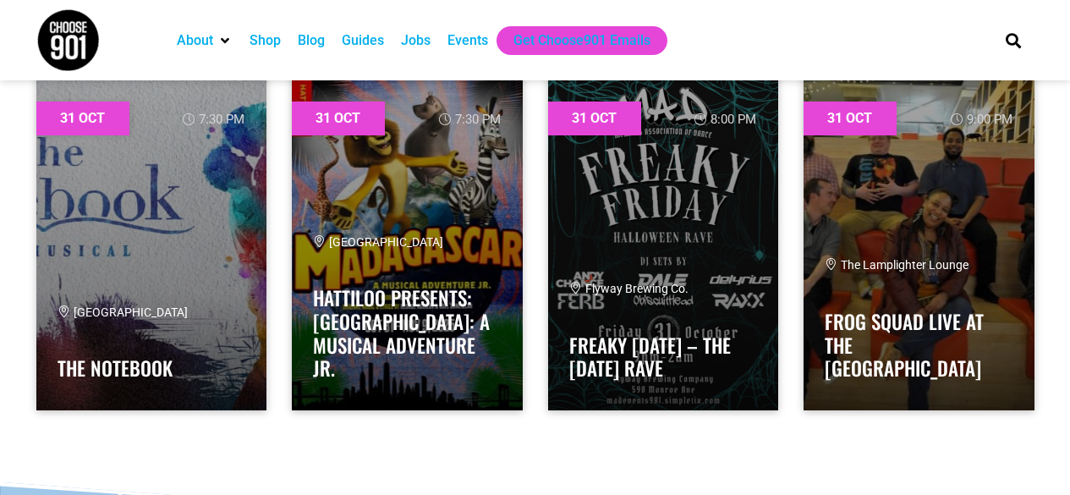
scroll to position [46451, 0]
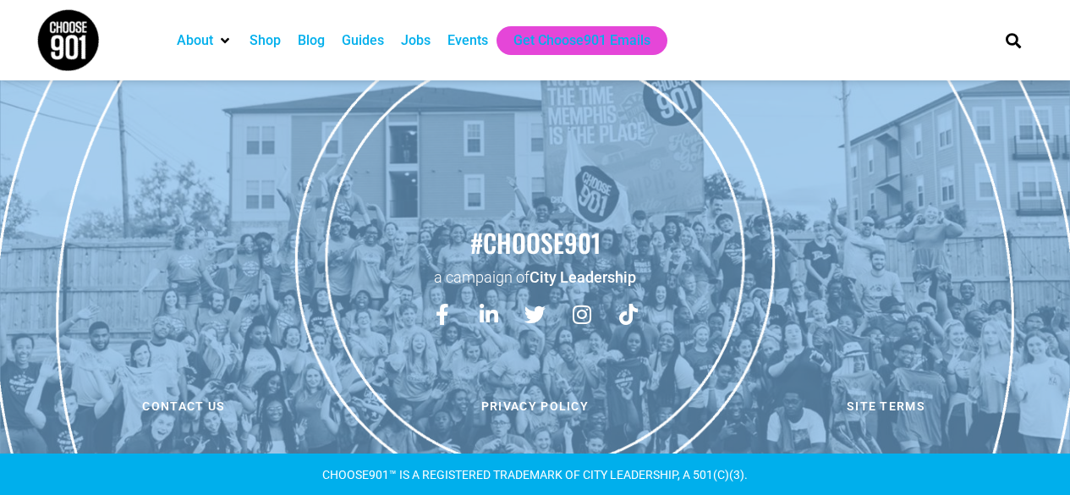
scroll to position [46957, 0]
